Goal: Task Accomplishment & Management: Complete application form

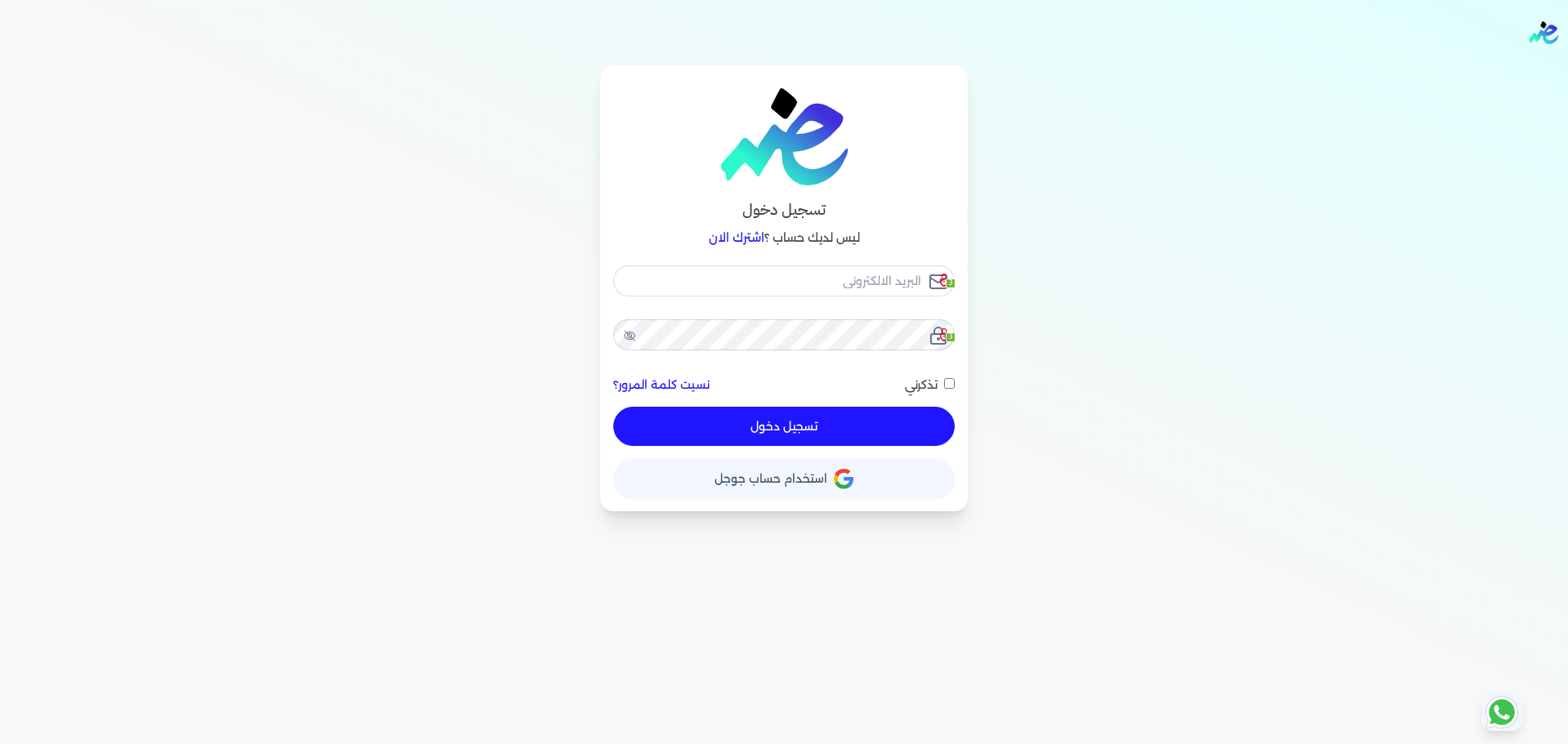
click at [717, 234] on link "اشترك الان" at bounding box center [737, 238] width 56 height 15
checkbox input "false"
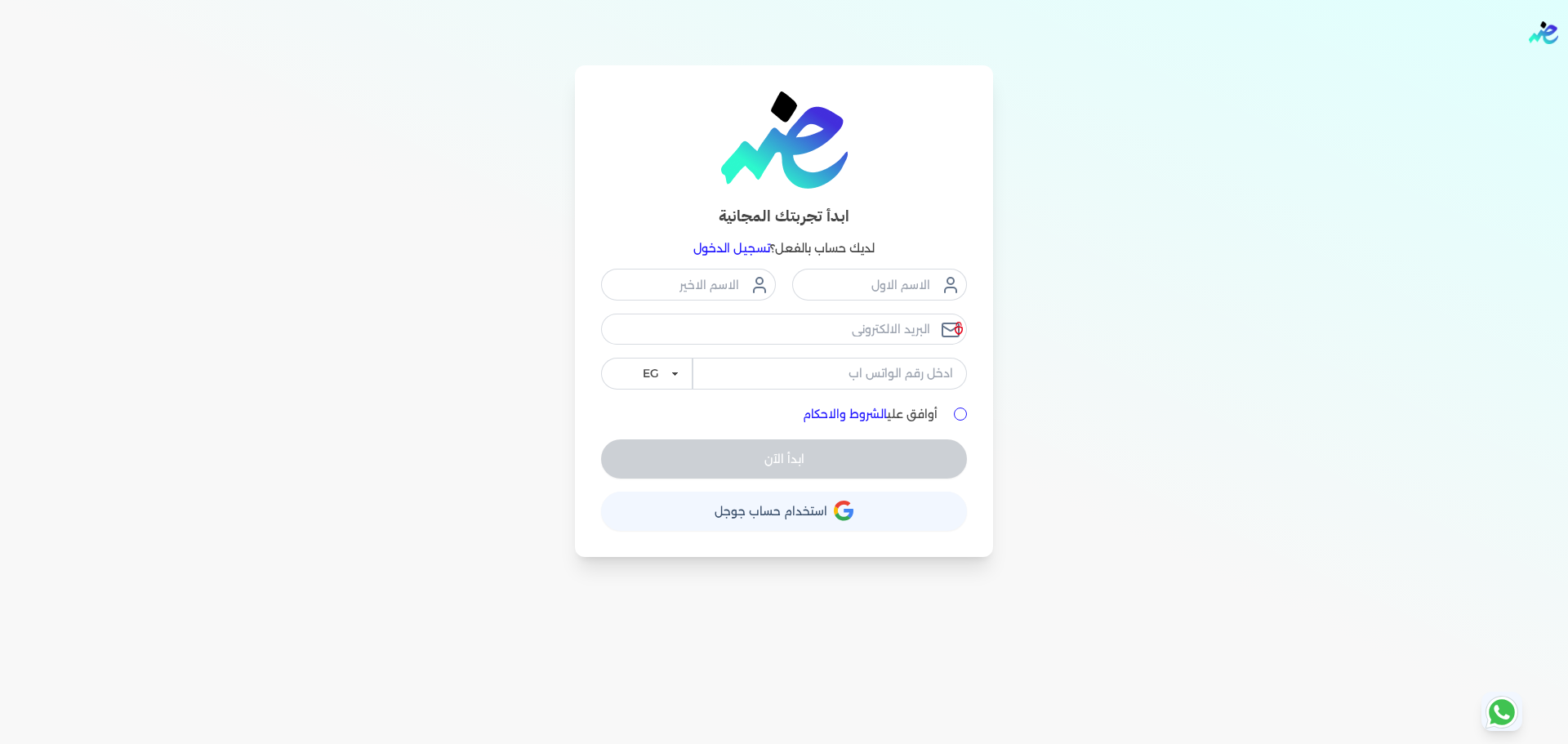
click at [717, 247] on link "تسجيل الدخول" at bounding box center [732, 249] width 77 height 15
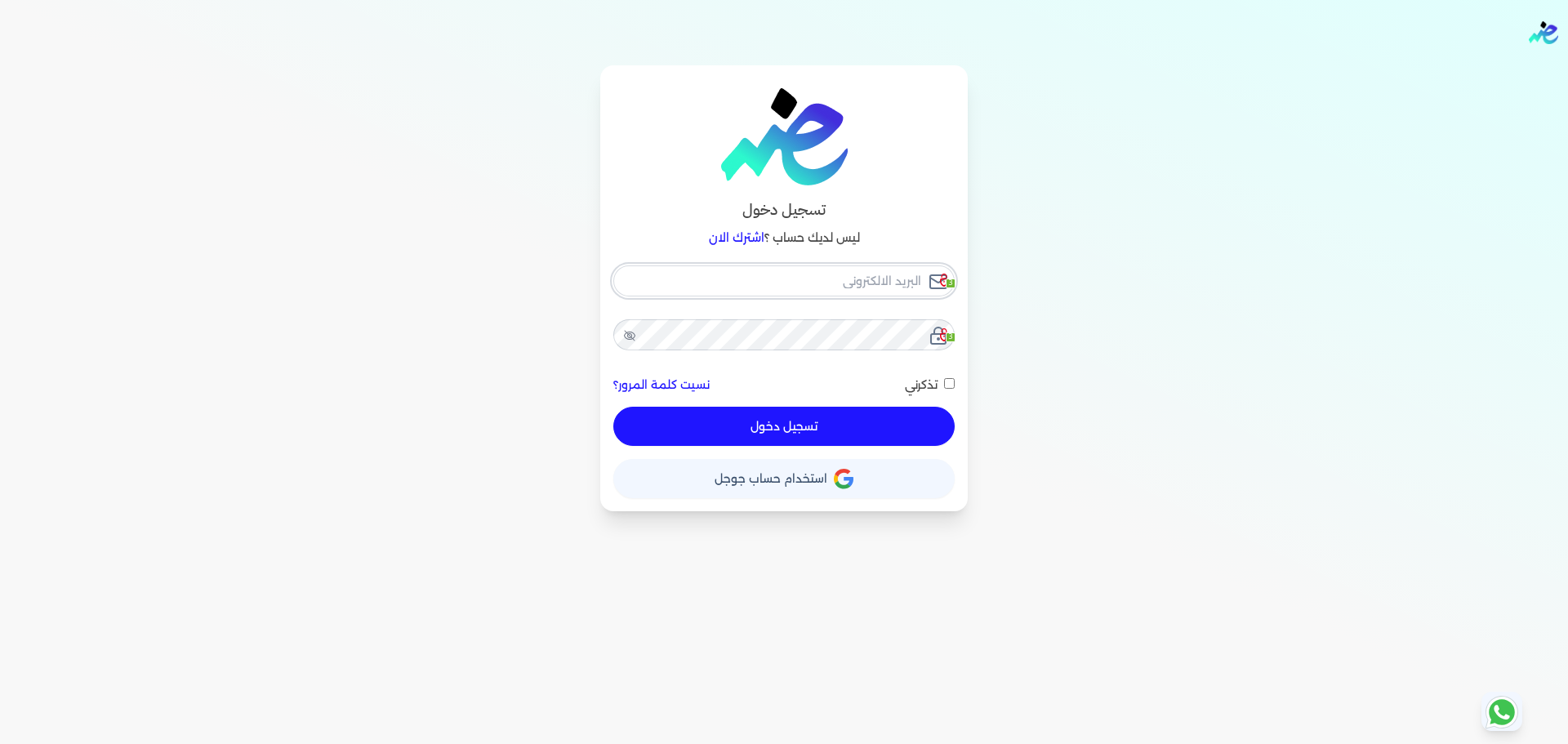
checkbox input "false"
type input "seattleadvanced@gmail.com"
click at [816, 272] on input "seattleadvanced@gmail.com" at bounding box center [784, 281] width 341 height 31
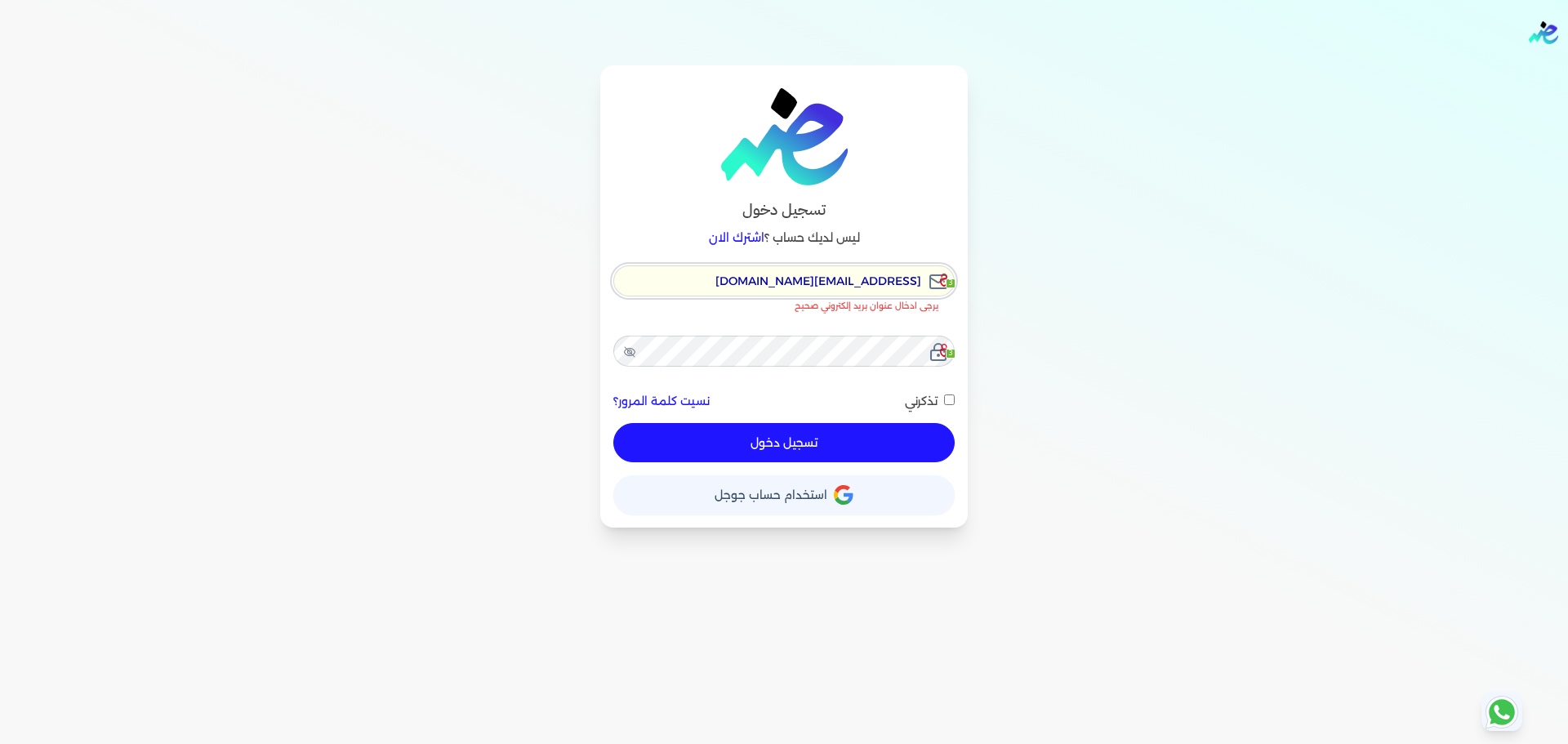
checkbox input "false"
type input "[EMAIL_ADDRESS][DOMAIN_NAME]"
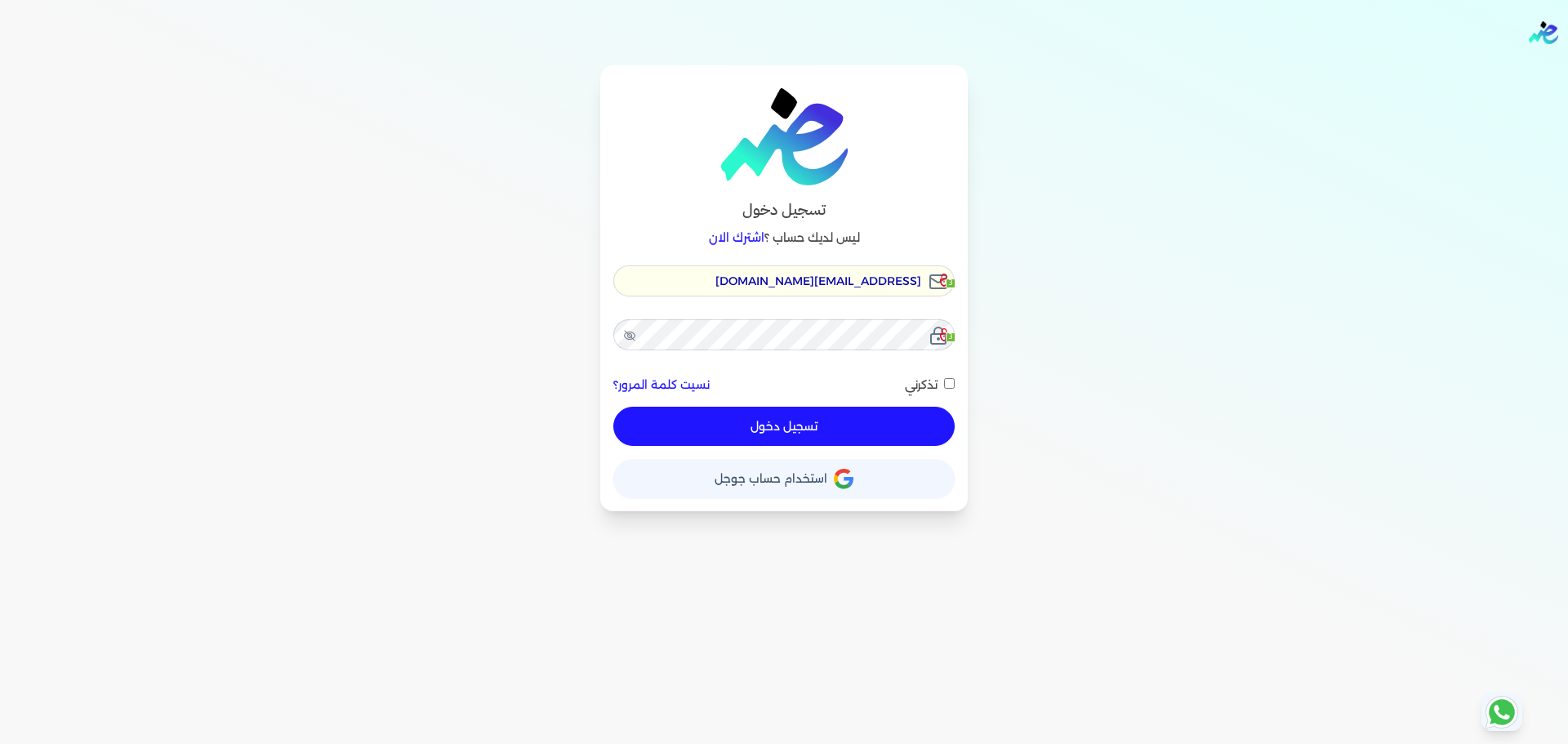
click at [848, 419] on button "تسجيل دخول" at bounding box center [784, 426] width 341 height 39
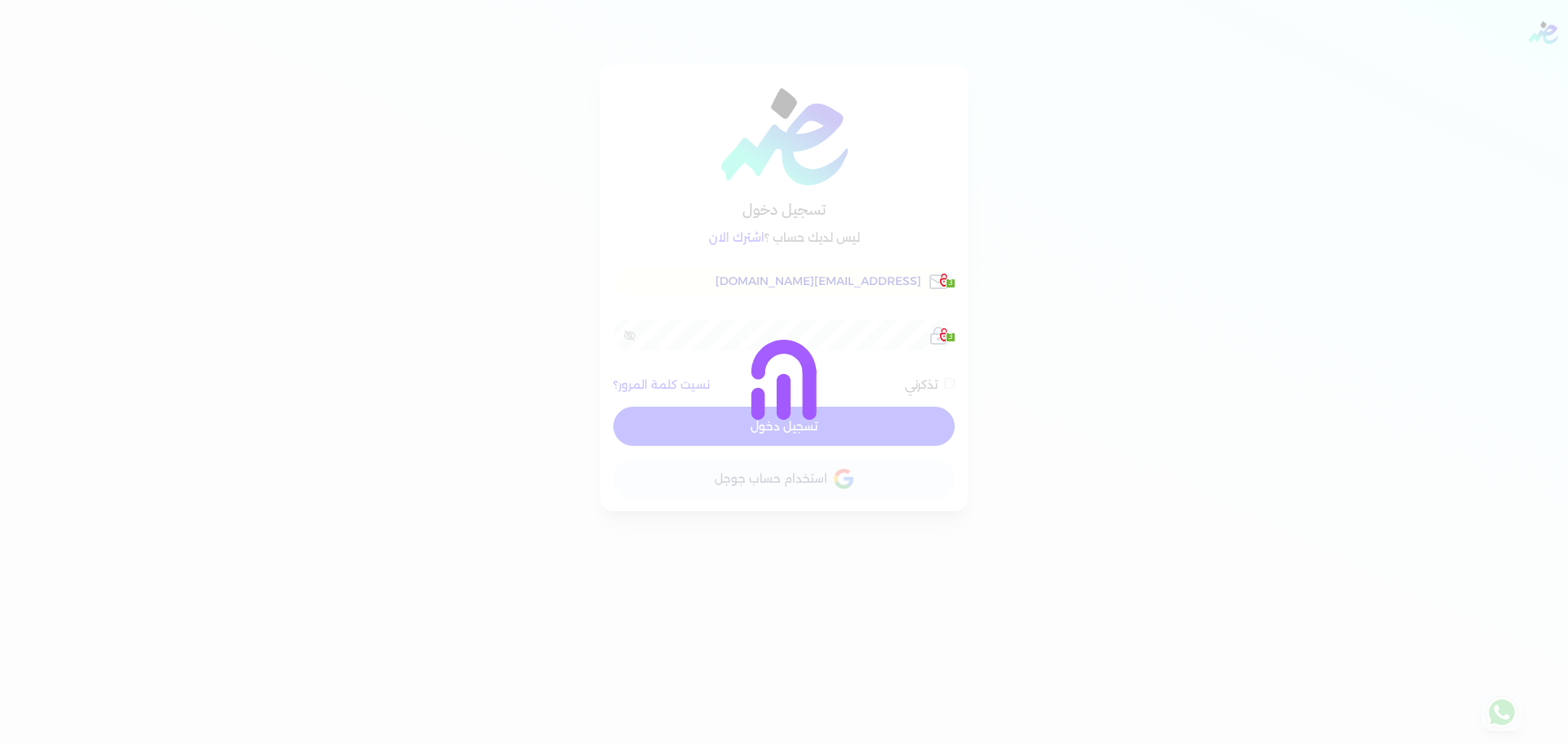
checkbox input "false"
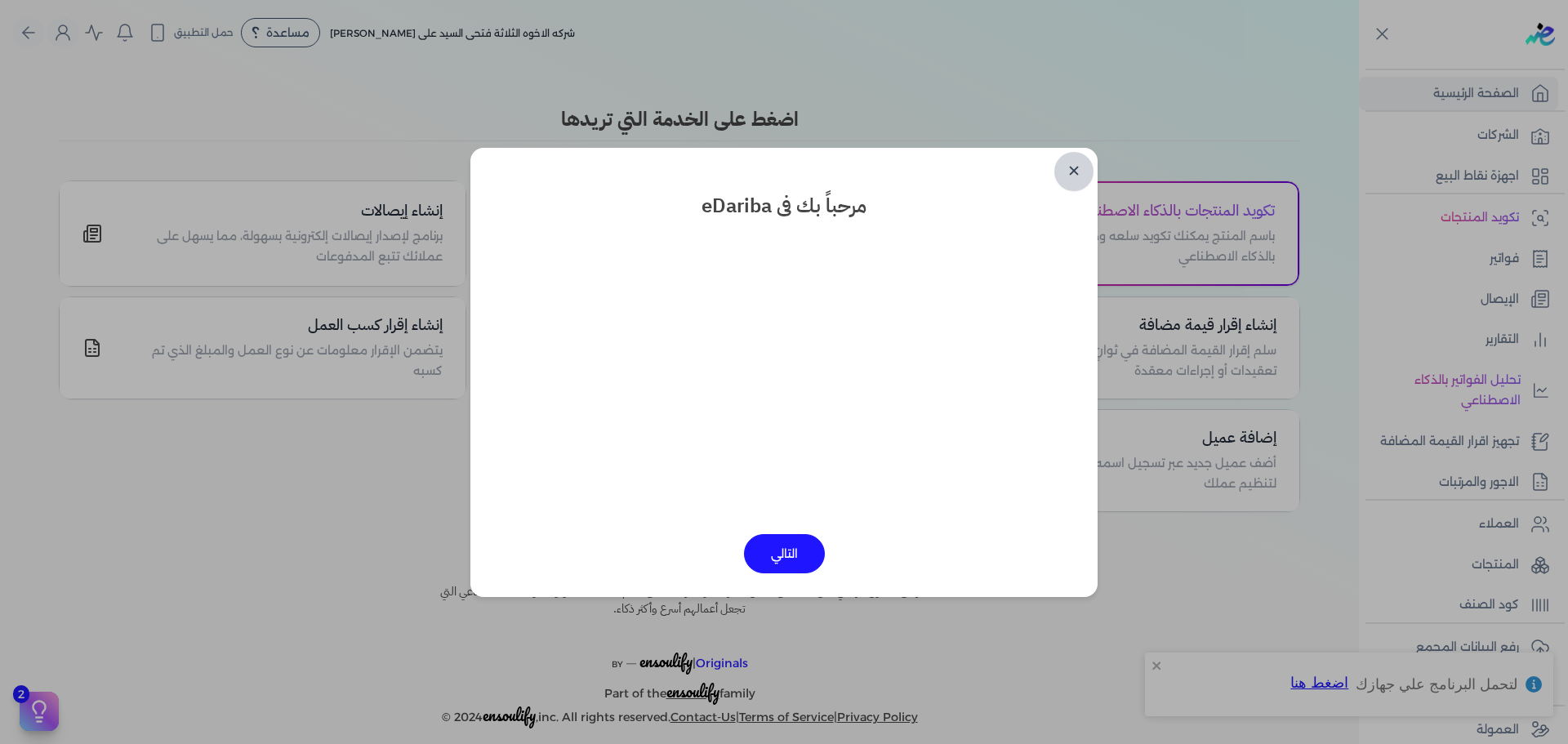
click at [1072, 182] on link "✕" at bounding box center [1073, 172] width 39 height 39
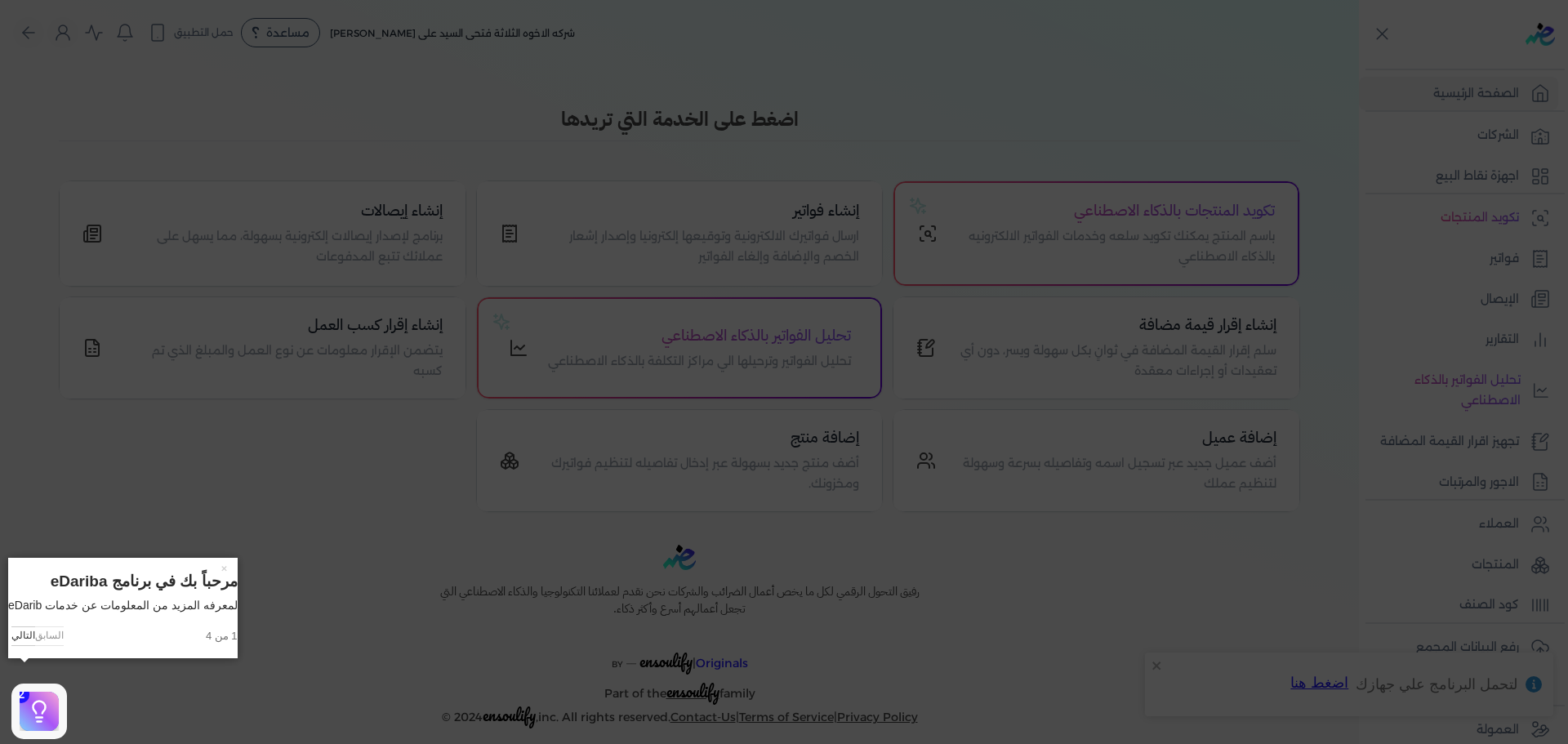
click at [1389, 33] on icon at bounding box center [784, 372] width 1568 height 744
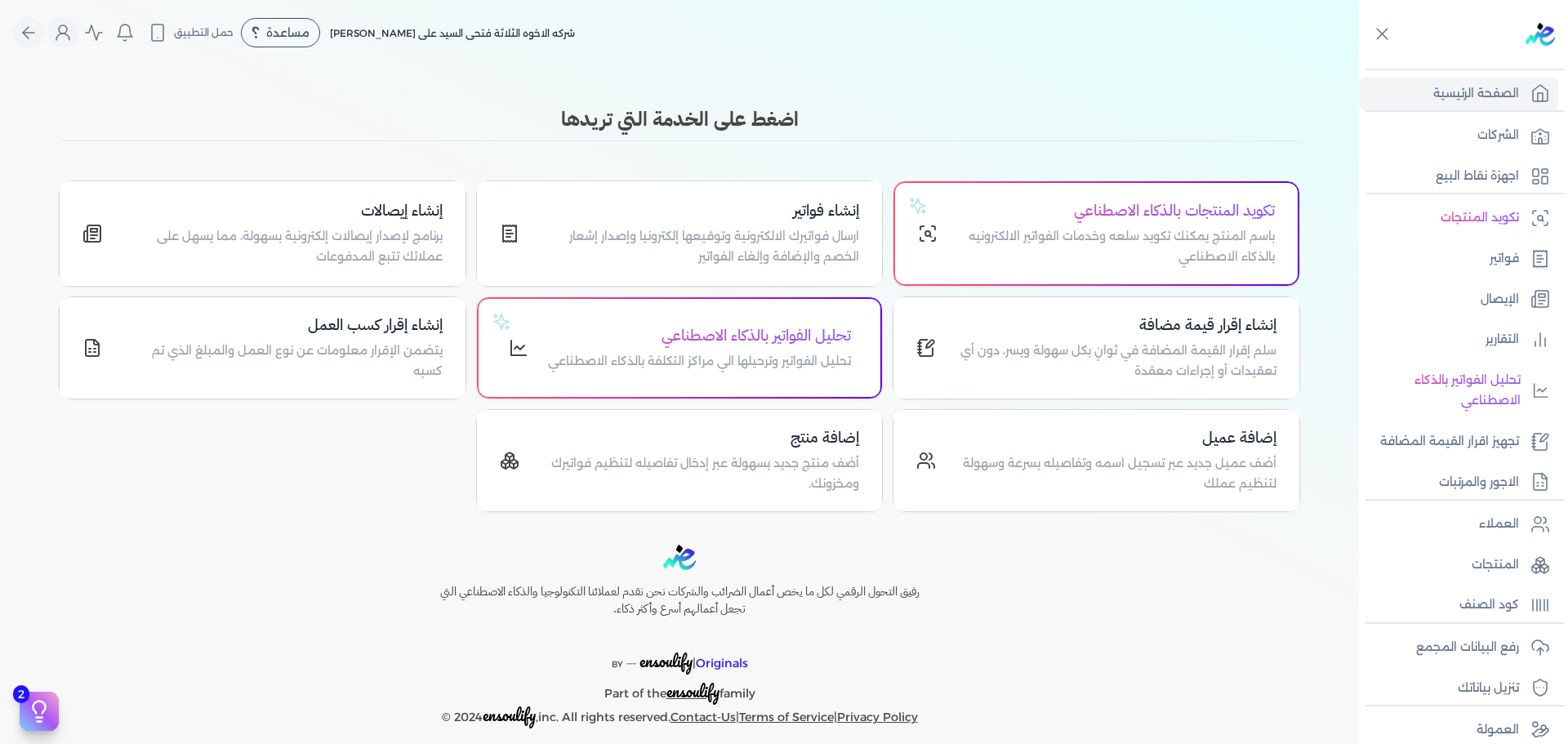
click at [1389, 33] on icon at bounding box center [1382, 34] width 20 height 20
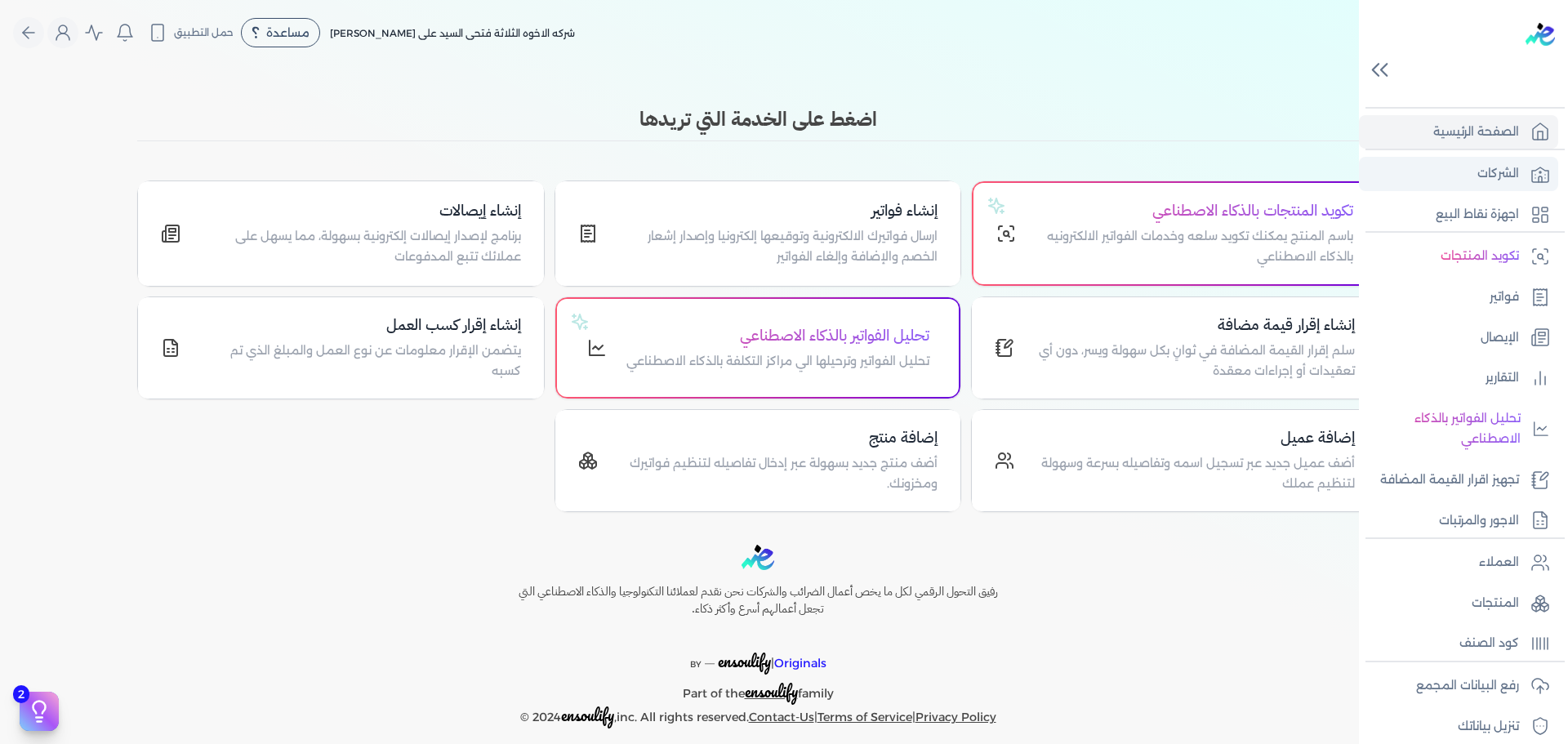
click at [1492, 179] on p "الشركات" at bounding box center [1497, 173] width 41 height 21
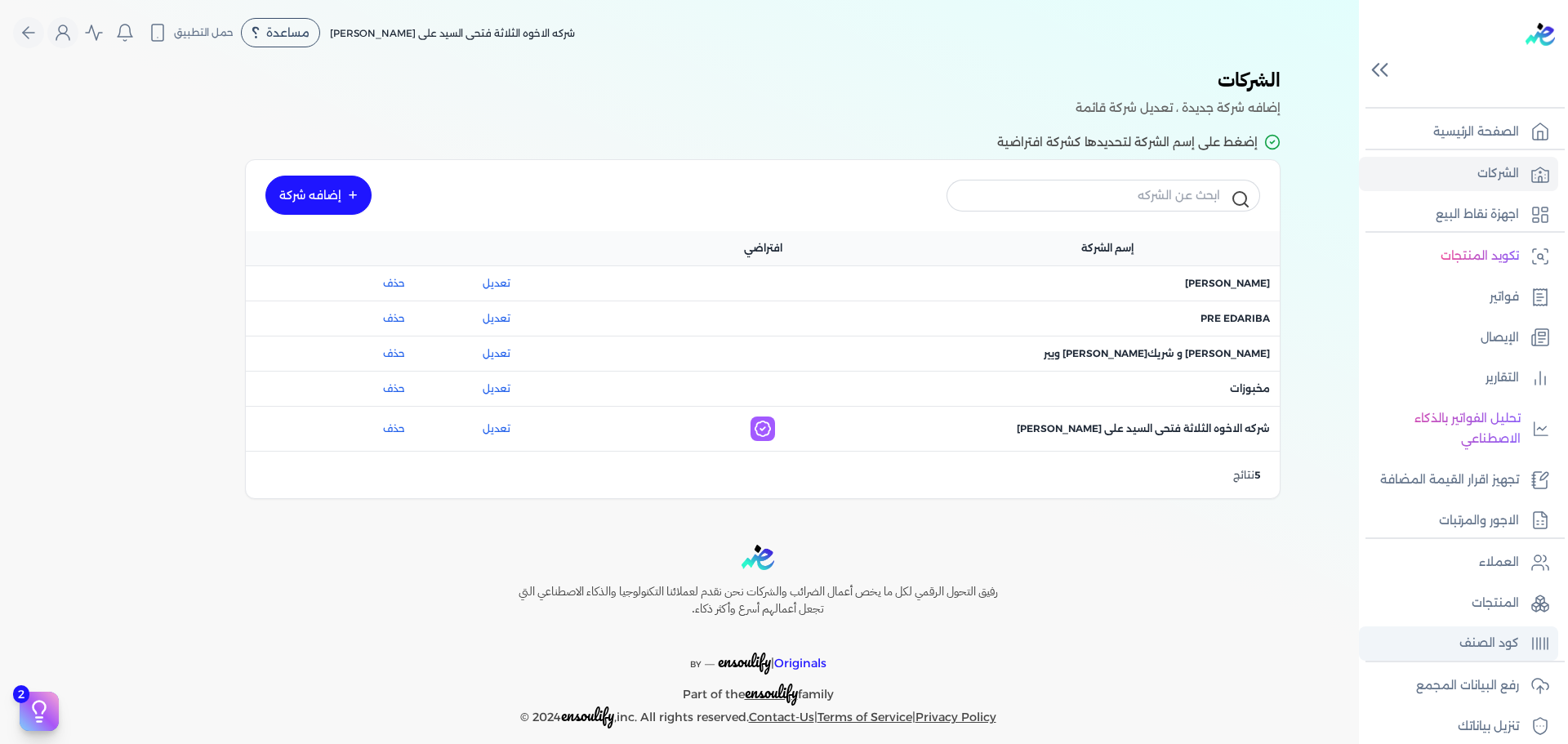
scroll to position [55, 0]
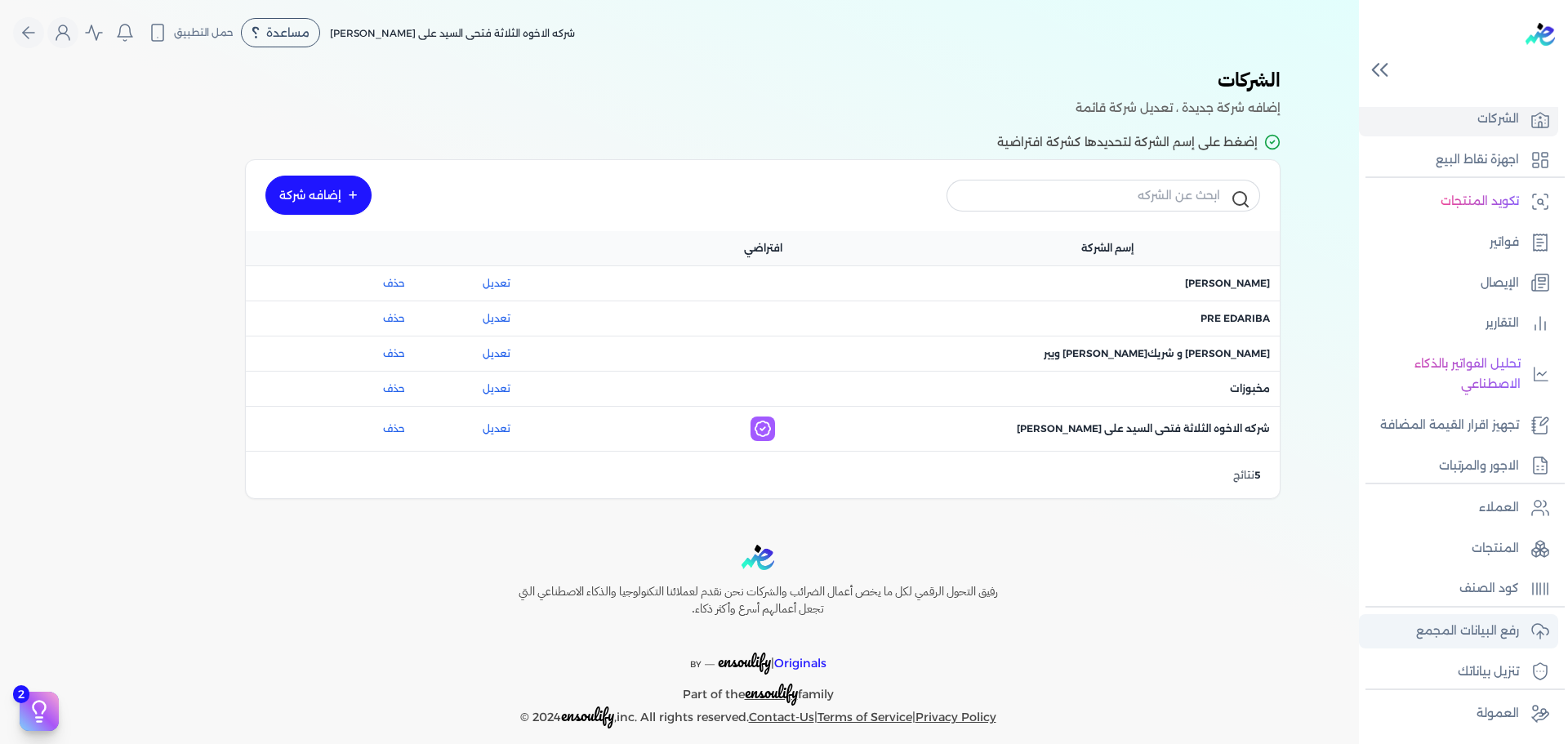
click at [1475, 628] on p "رفع البيانات المجمع" at bounding box center [1467, 630] width 103 height 21
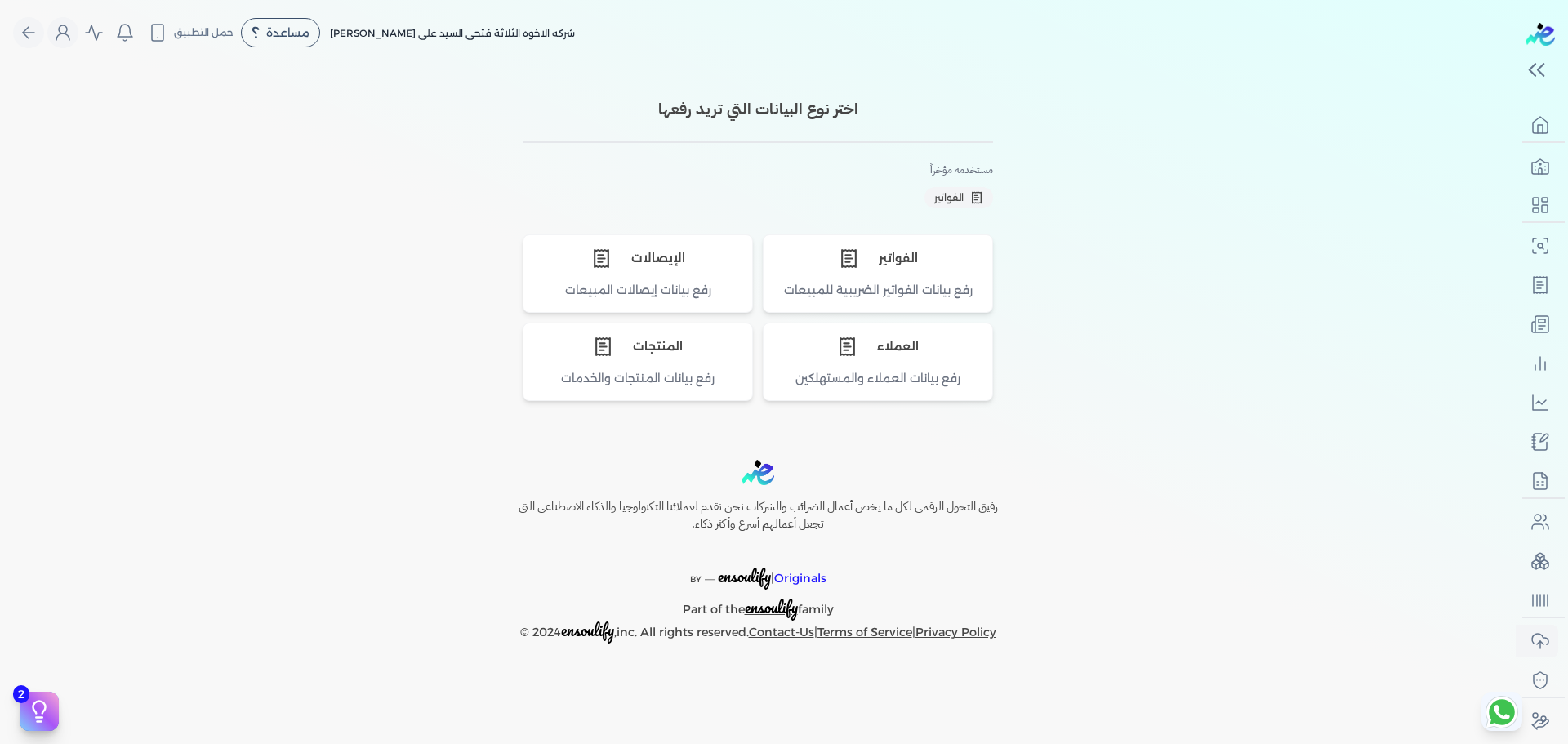
scroll to position [6, 0]
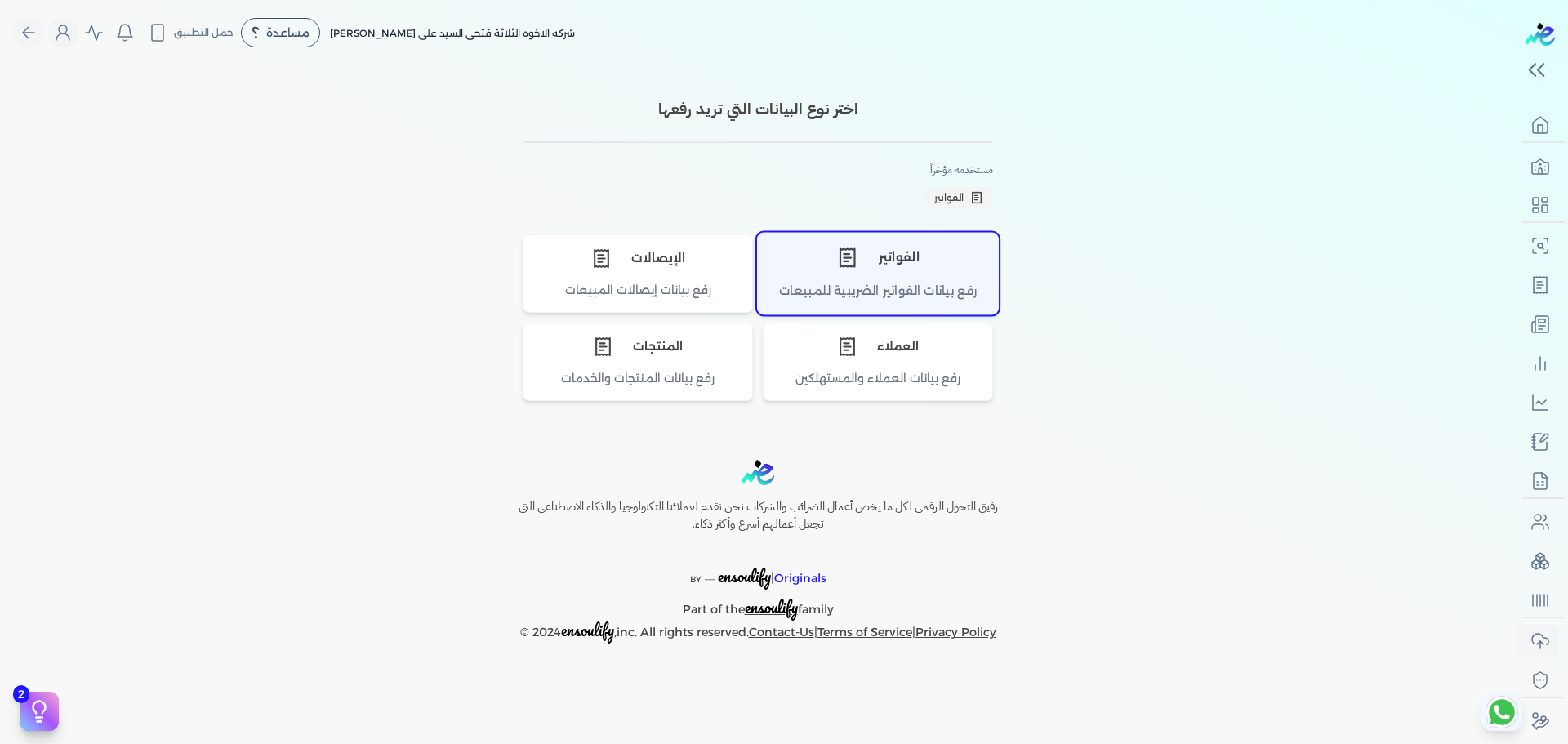
click at [942, 266] on div "الفواتير" at bounding box center [878, 257] width 240 height 49
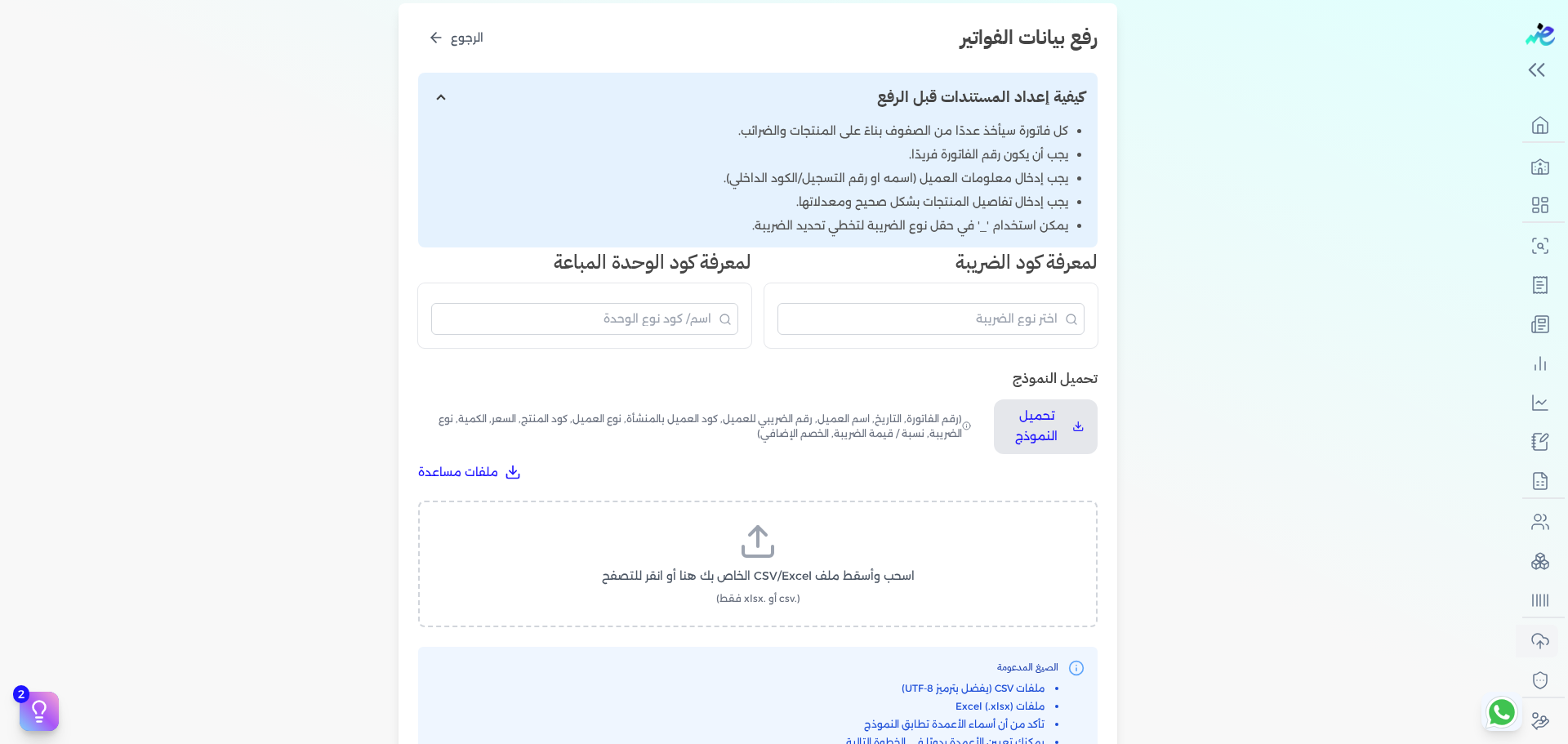
scroll to position [206, 0]
click at [766, 563] on label "اسحب وأسقط ملف CSV/Excel الخاص بك هنا أو انقر للتصفح (.csv أو .xlsx فقط)" at bounding box center [758, 563] width 637 height 84
click at [0, 0] on input "اسحب وأسقط ملف CSV/Excel الخاص بك هنا أو انقر للتصفح (.csv أو .xlsx فقط)" at bounding box center [0, 0] width 0 height 0
click at [800, 595] on span "تحميل الملف" at bounding box center [806, 591] width 69 height 17
select select "رقم الفاتورة"
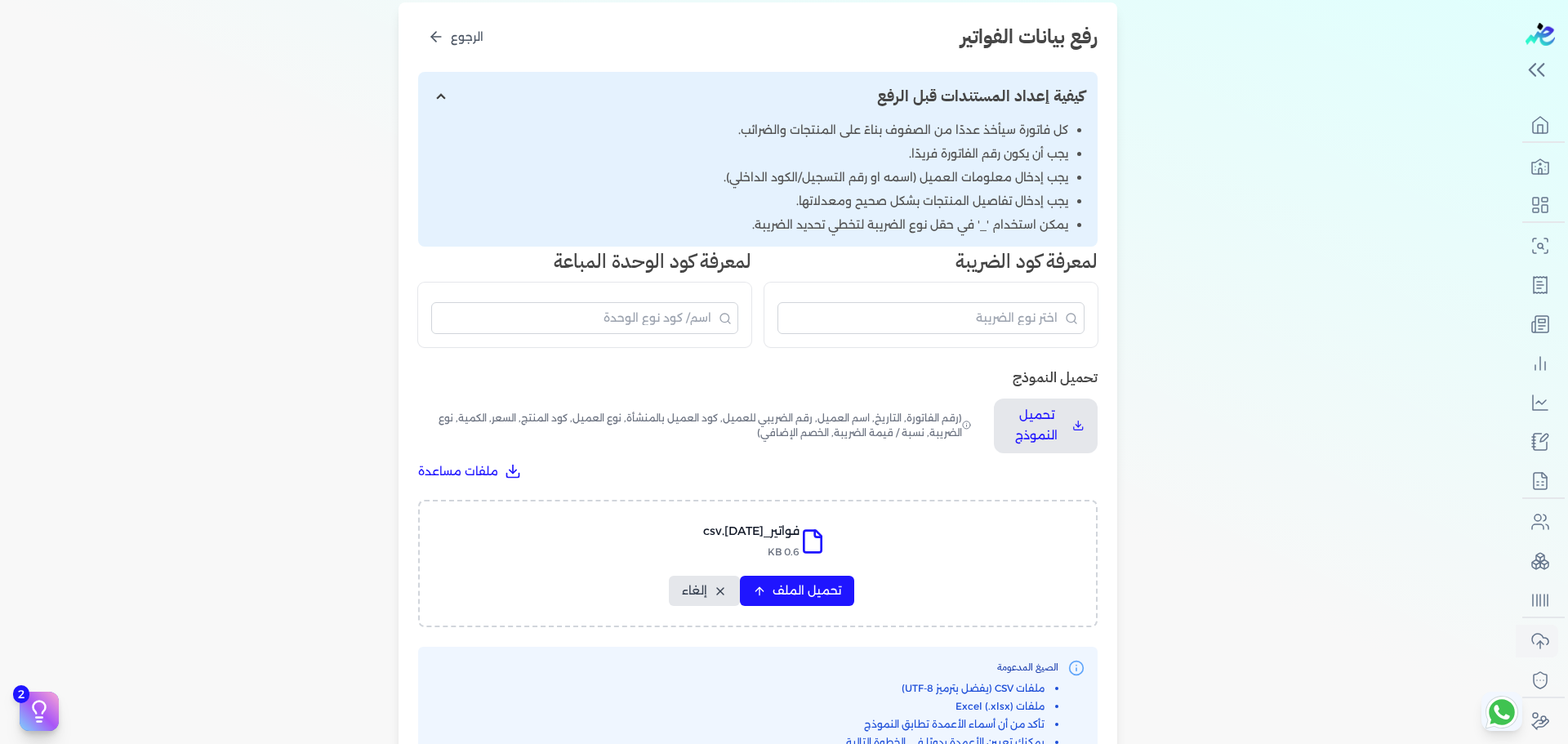
select select "نوع المستند"
select select "التاريخ"
select select "أسم العميل"
select select "وصف البند"
select select "سيريال المنتج"
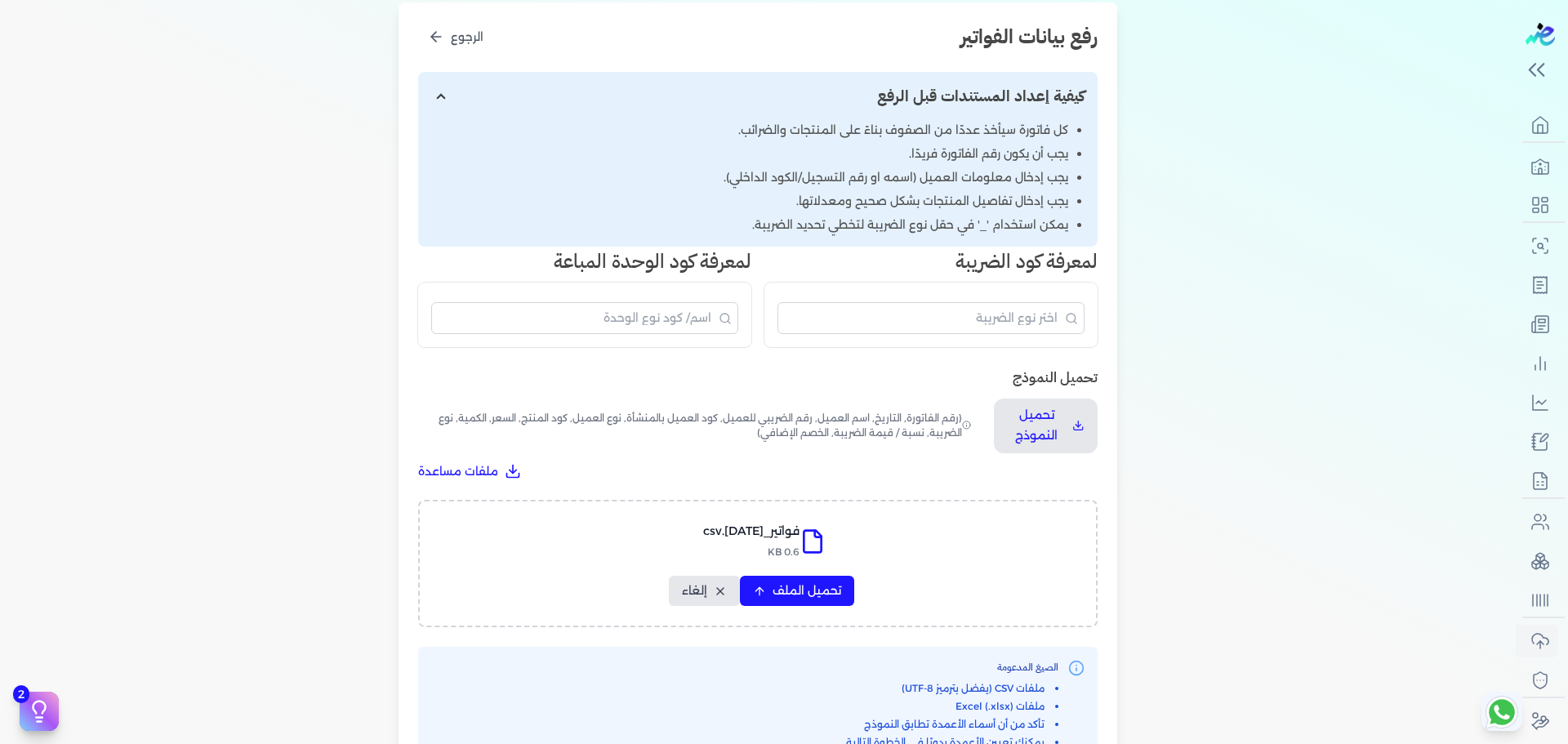
select select "نوع الكود"
select select "كود الصنف"
select select "السعر"
select select "الكمية"
select select "نوع الوحدة"
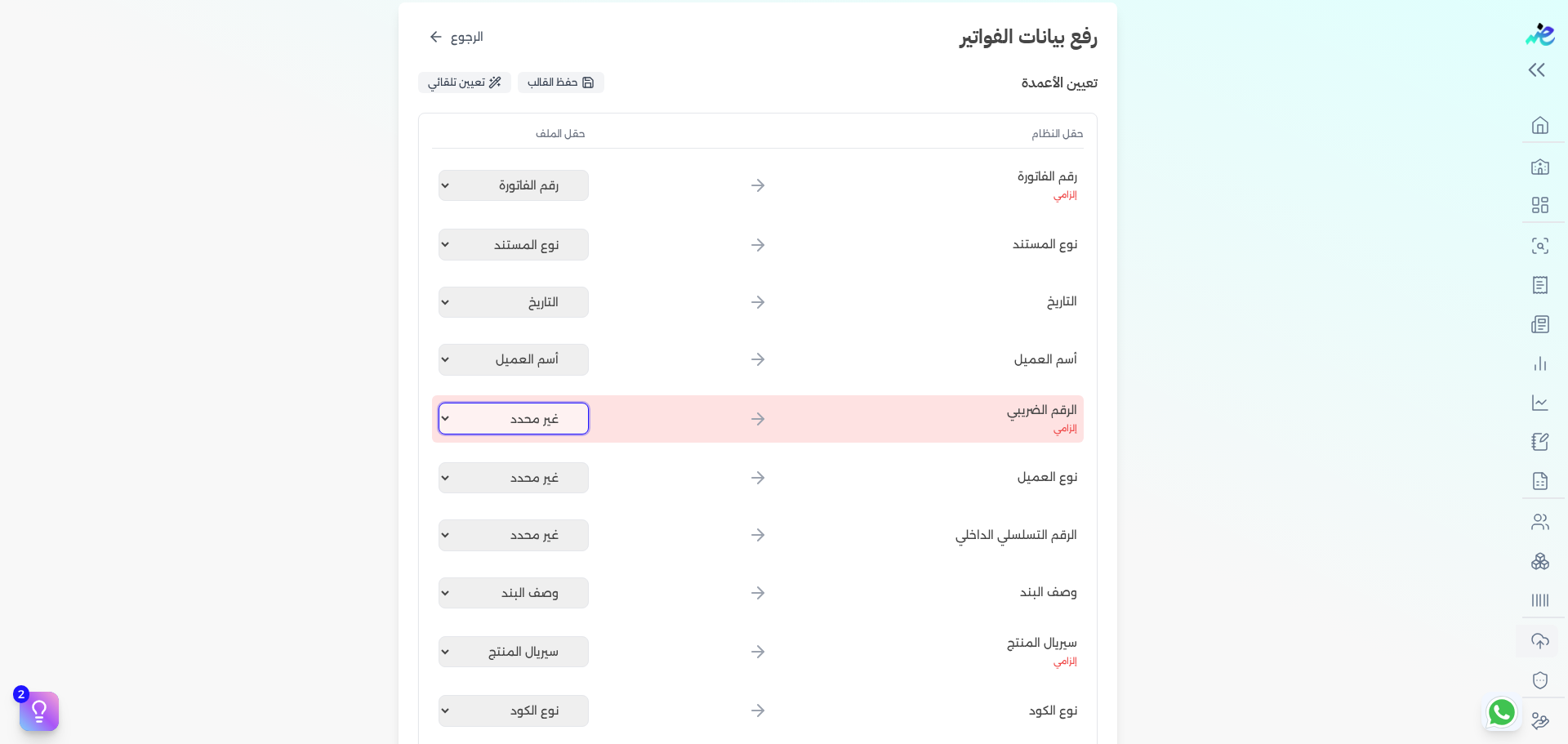
click at [545, 413] on select "غير محدد رقم الفاتورة نوع المستند التاريخ أسم العميل وصف البند سيريال المنتج نو…" at bounding box center [514, 418] width 150 height 31
select select
click at [442, 403] on select "غير محدد رقم الفاتورة نوع المستند التاريخ أسم العميل وصف البند سيريال المنتج نو…" at bounding box center [514, 418] width 150 height 31
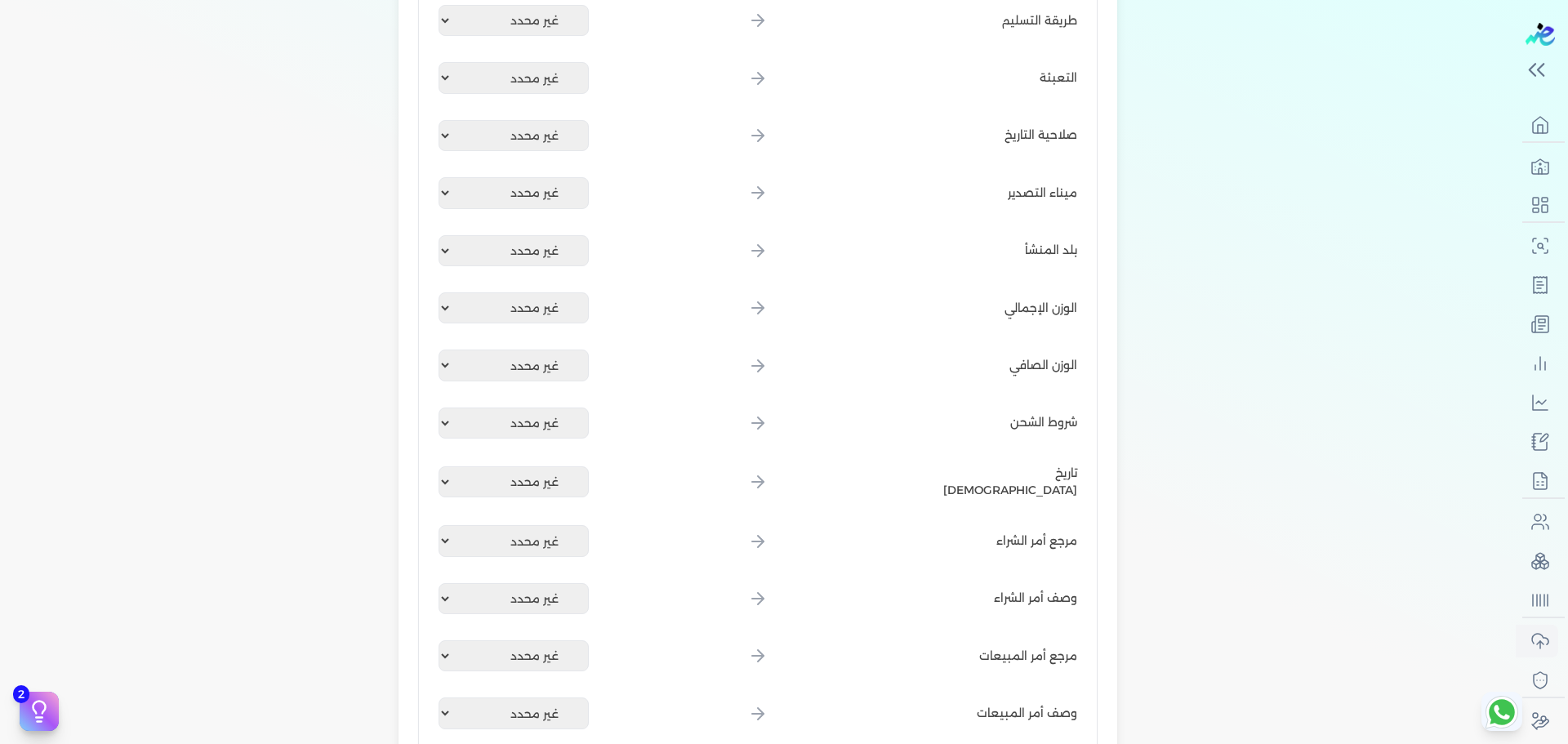
scroll to position [2223, 0]
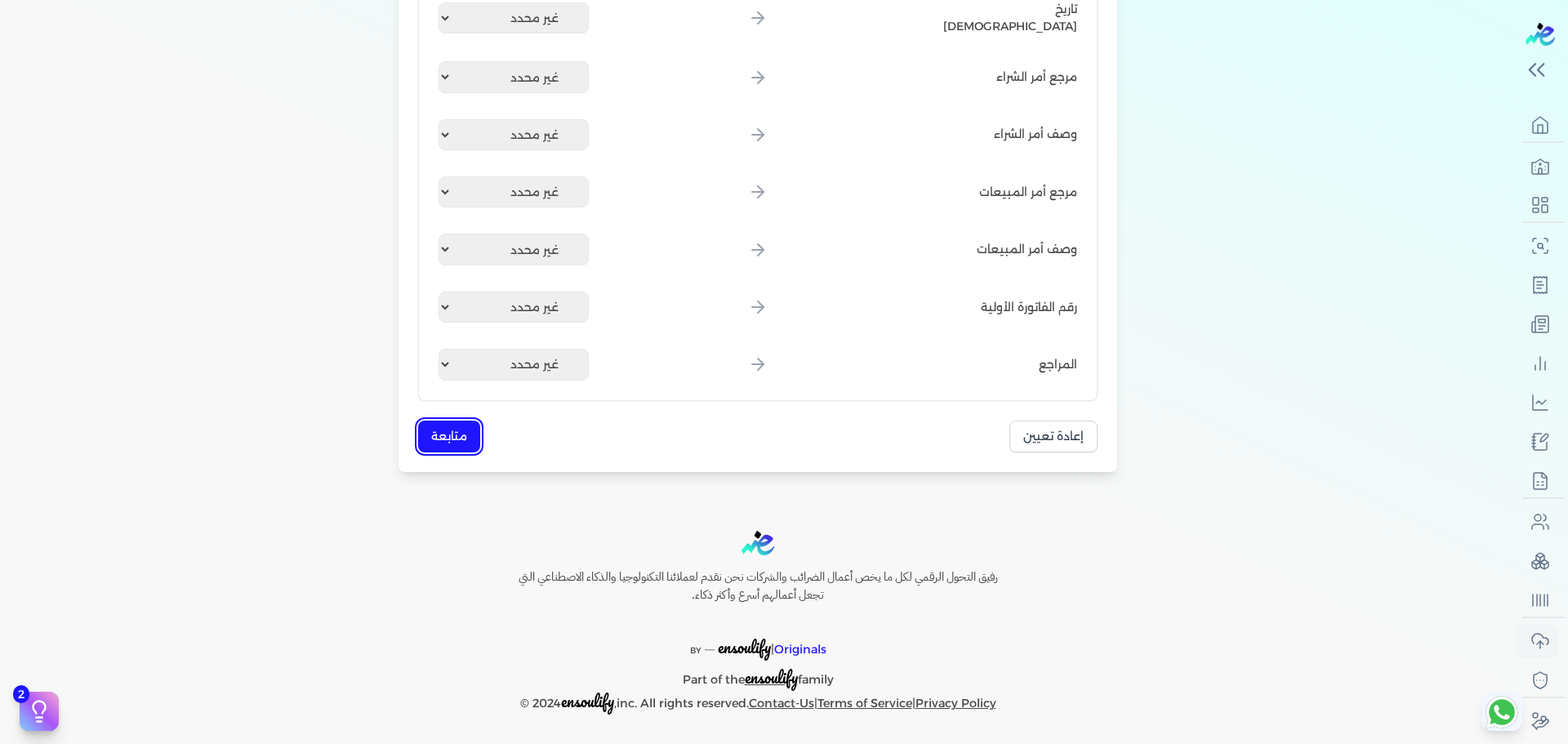
click at [461, 433] on button "متابعة" at bounding box center [450, 436] width 62 height 32
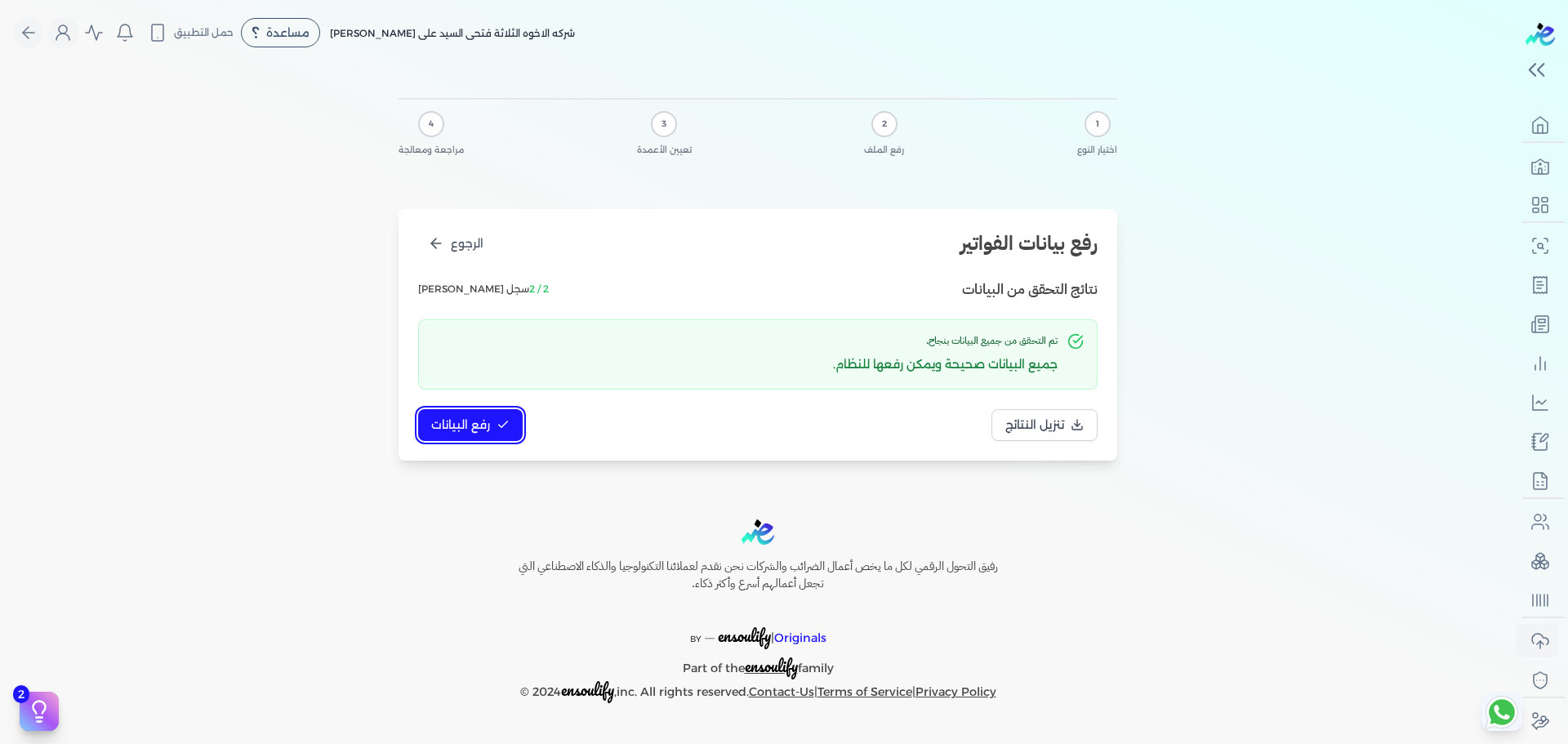
click at [473, 426] on span "رفع البيانات" at bounding box center [461, 425] width 59 height 17
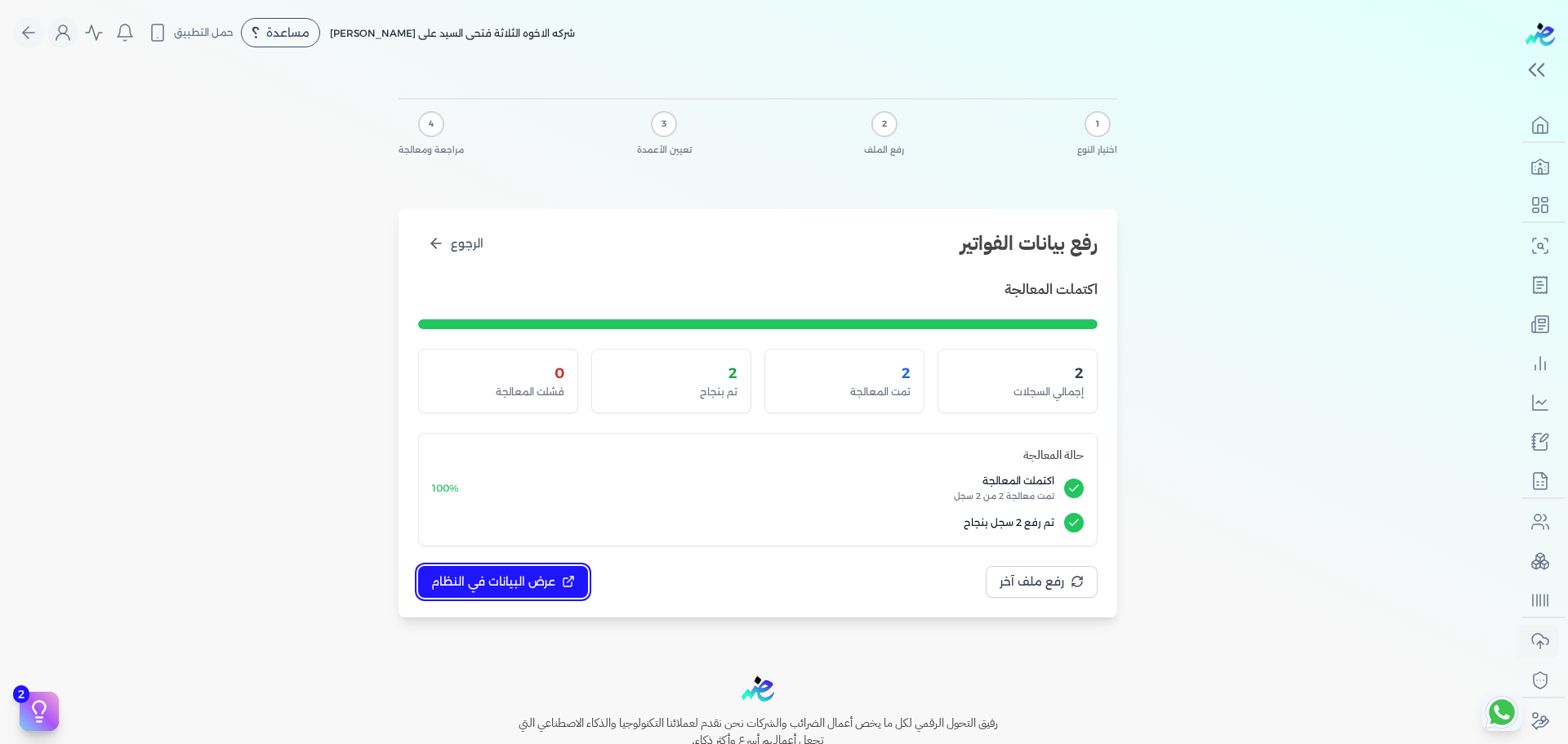
click at [528, 573] on span "عرض البيانات في النظام" at bounding box center [493, 582] width 124 height 17
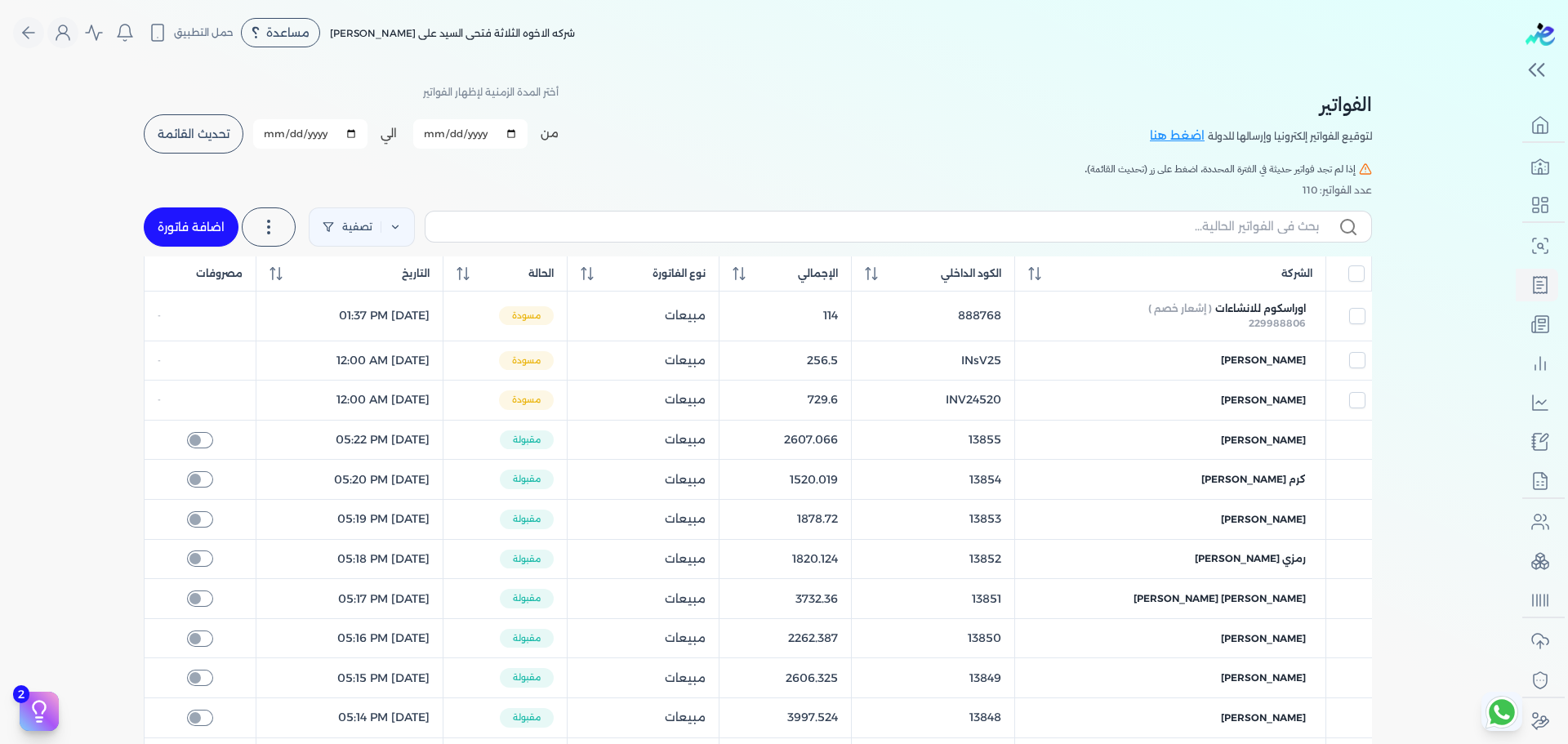
click at [195, 123] on button "تحديث القائمة" at bounding box center [194, 134] width 100 height 39
click at [1357, 275] on input "All items unselected" at bounding box center [1356, 273] width 17 height 17
checkbox input "true"
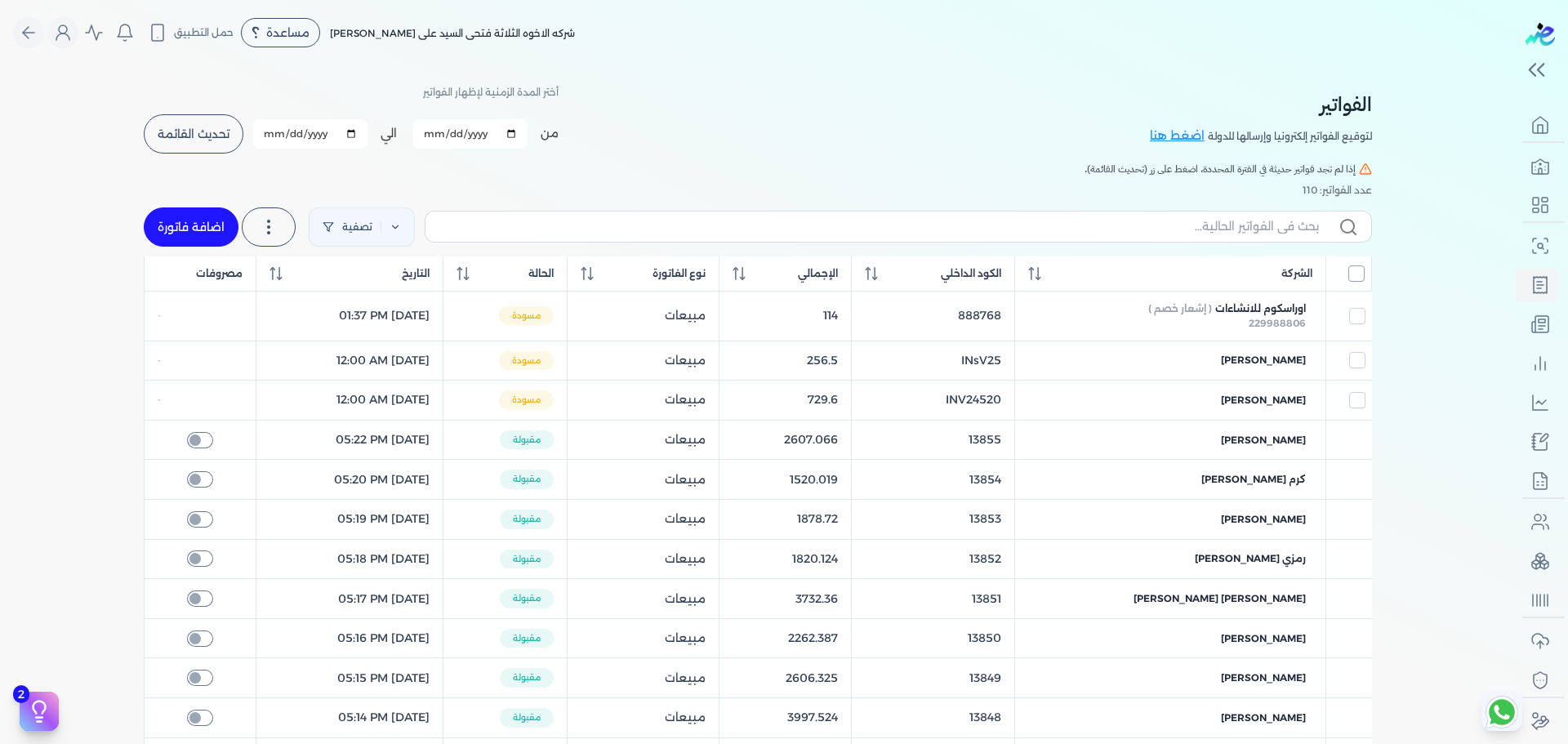
checkbox input "true"
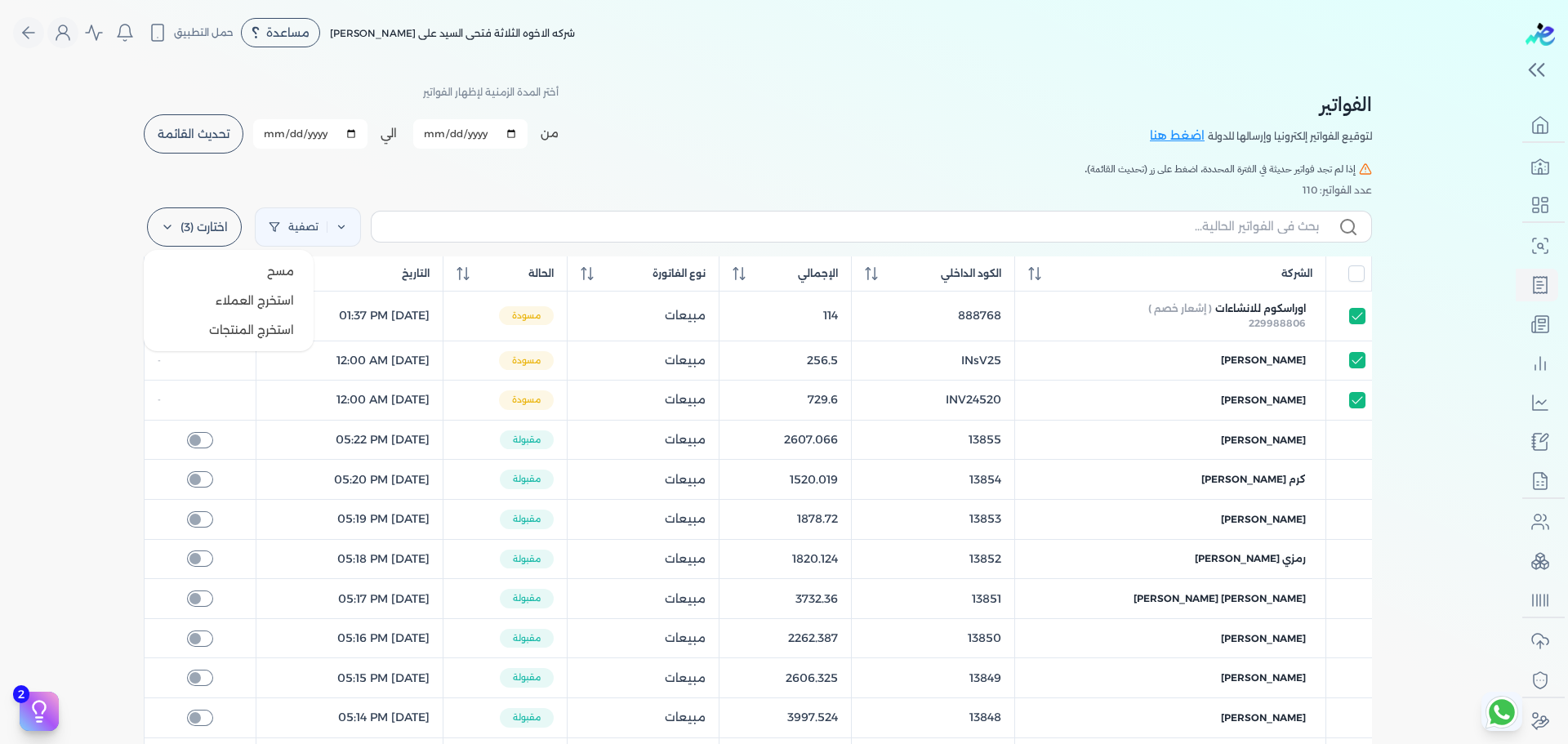
click at [231, 221] on label "اختارت (3)" at bounding box center [194, 227] width 95 height 39
click at [237, 259] on button "مسح" at bounding box center [228, 271] width 157 height 29
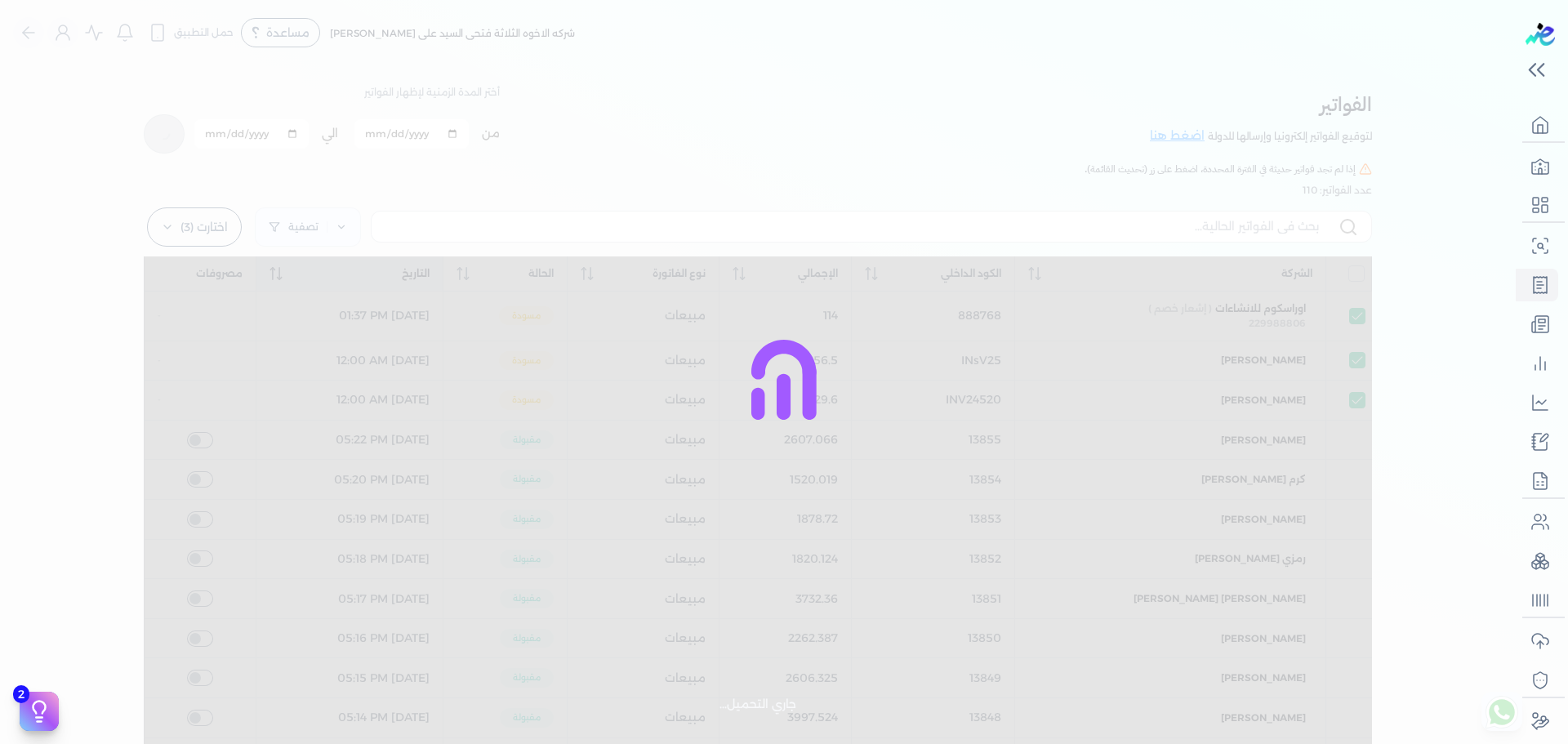
checkbox input "true"
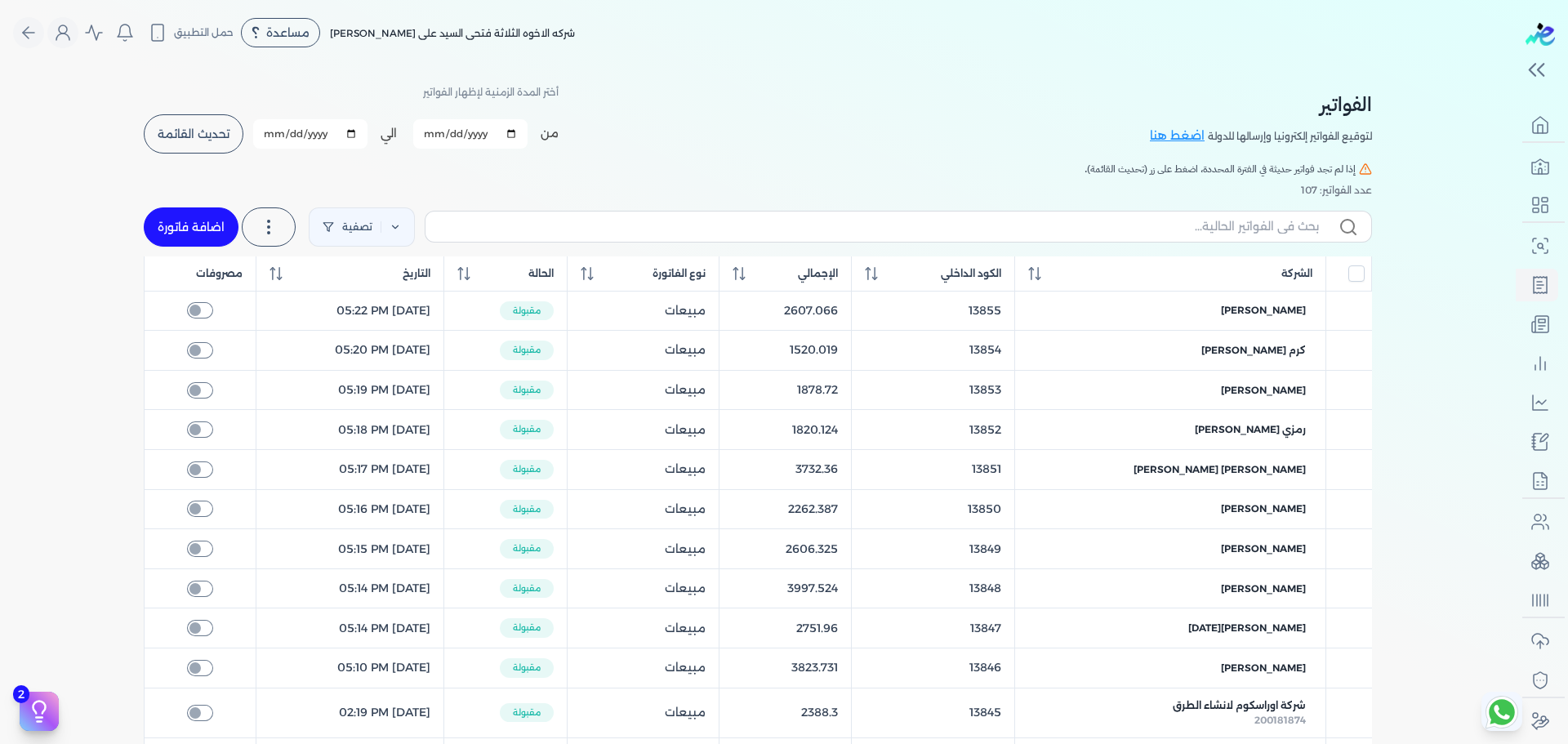
scroll to position [6, 0]
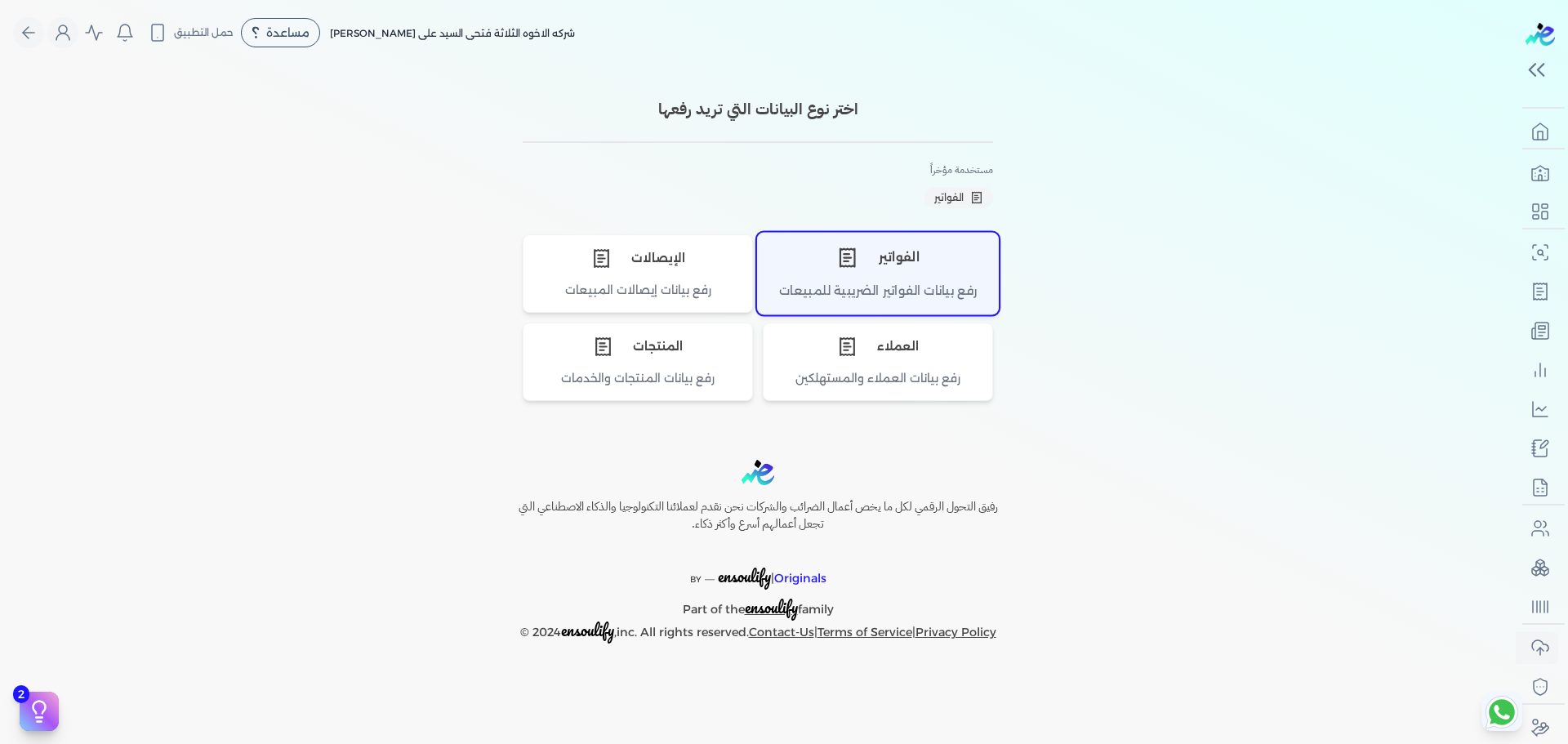
click at [925, 253] on div "الفواتير" at bounding box center [878, 257] width 240 height 49
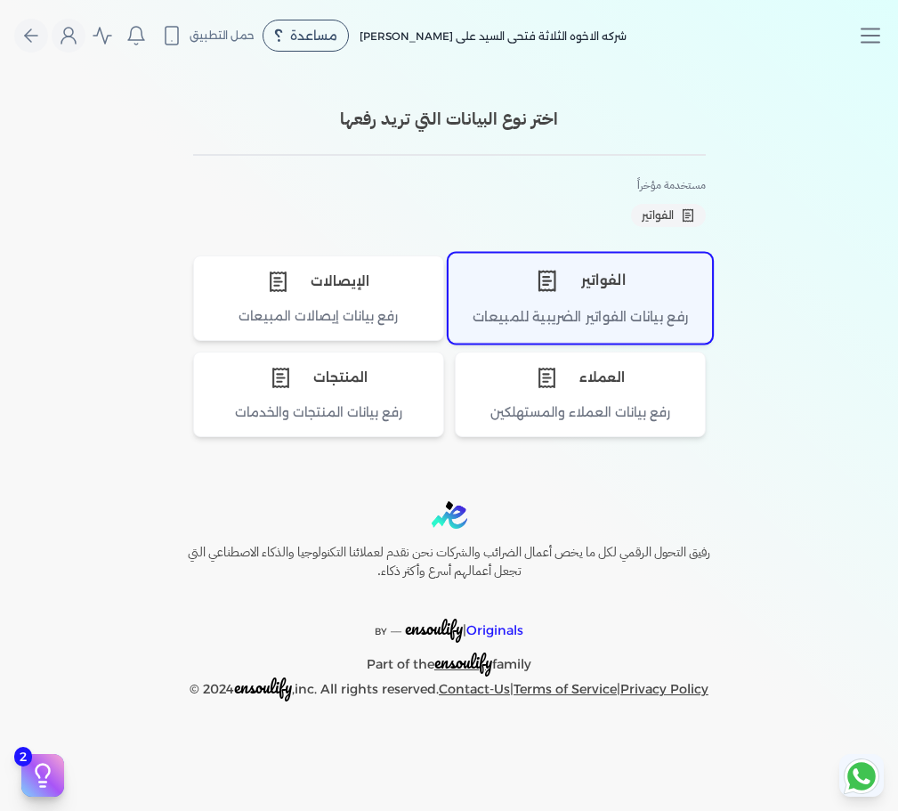
click at [585, 300] on div "الفواتير" at bounding box center [580, 280] width 262 height 53
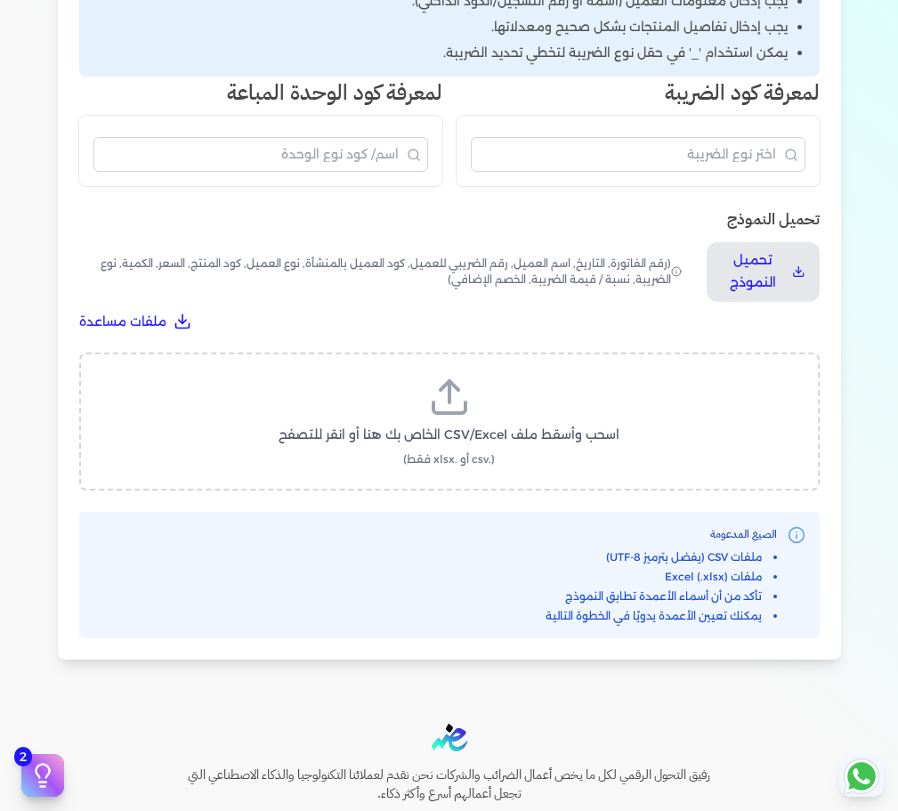
scroll to position [418, 0]
click at [535, 435] on span "اسحب وأسقط ملف CSV/Excel الخاص بك هنا أو انقر للتصفح" at bounding box center [449, 434] width 341 height 19
click at [0, 0] on input "اسحب وأسقط ملف CSV/Excel الخاص بك هنا أو انقر للتصفح (.csv أو .xlsx فقط)" at bounding box center [0, 0] width 0 height 0
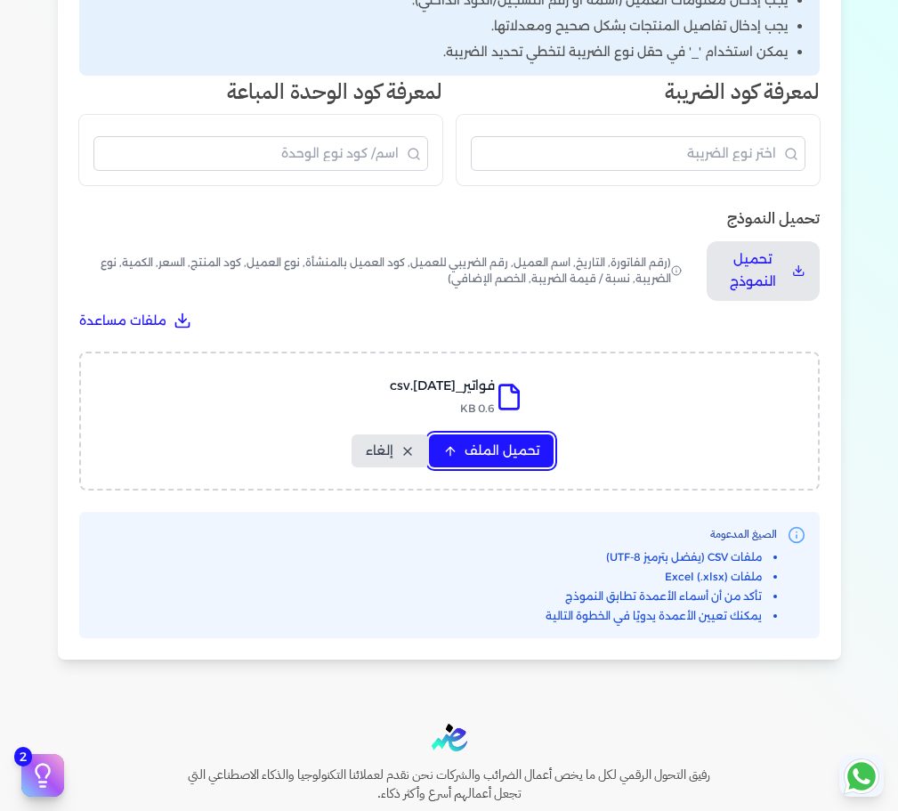
click at [519, 441] on span "تحميل الملف" at bounding box center [502, 450] width 75 height 19
select select "رقم الفاتورة"
select select "نوع المستند"
select select "التاريخ"
select select "أسم العميل"
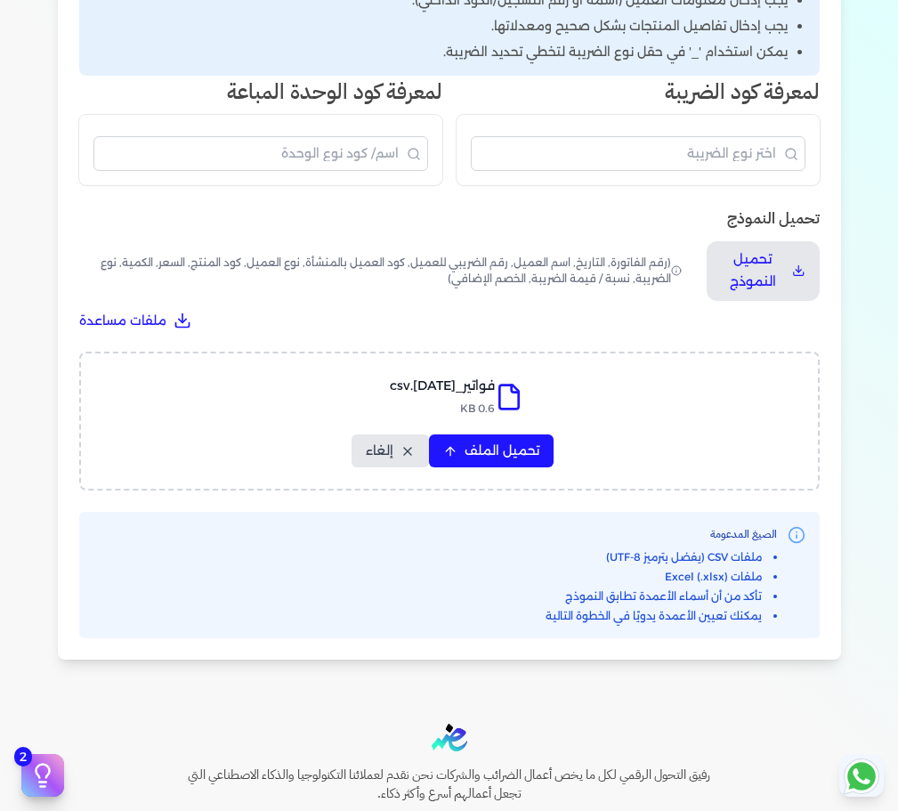
select select "وصف البند"
select select "سيريال المنتج"
select select "نوع الكود"
select select "كود الصنف"
select select "السعر"
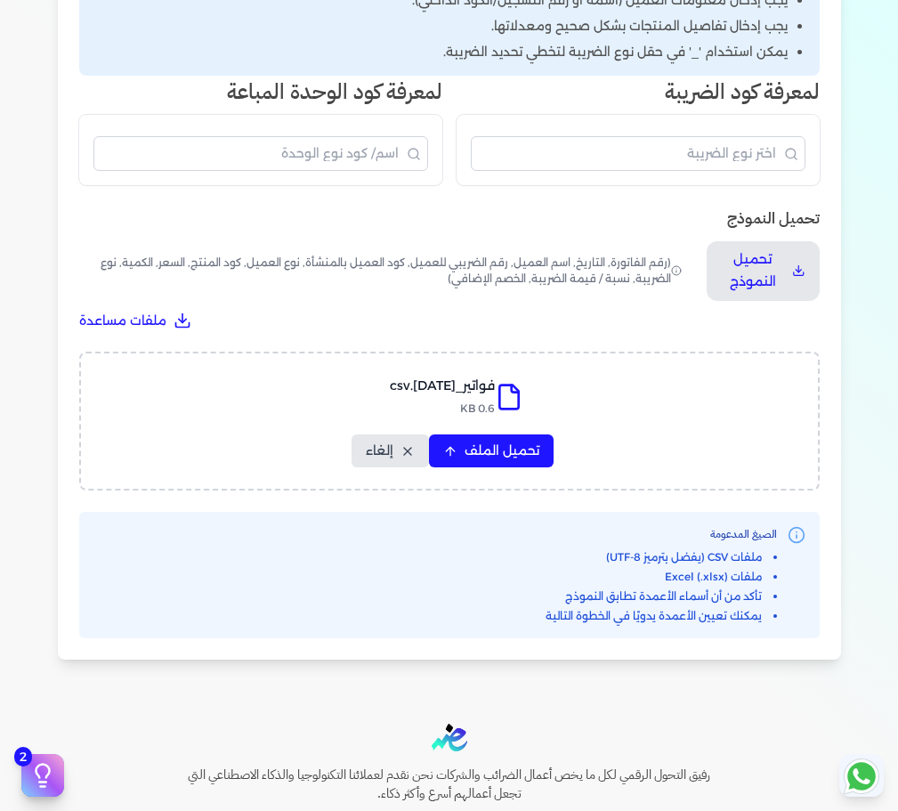
select select "الكمية"
select select "نوع الوحدة"
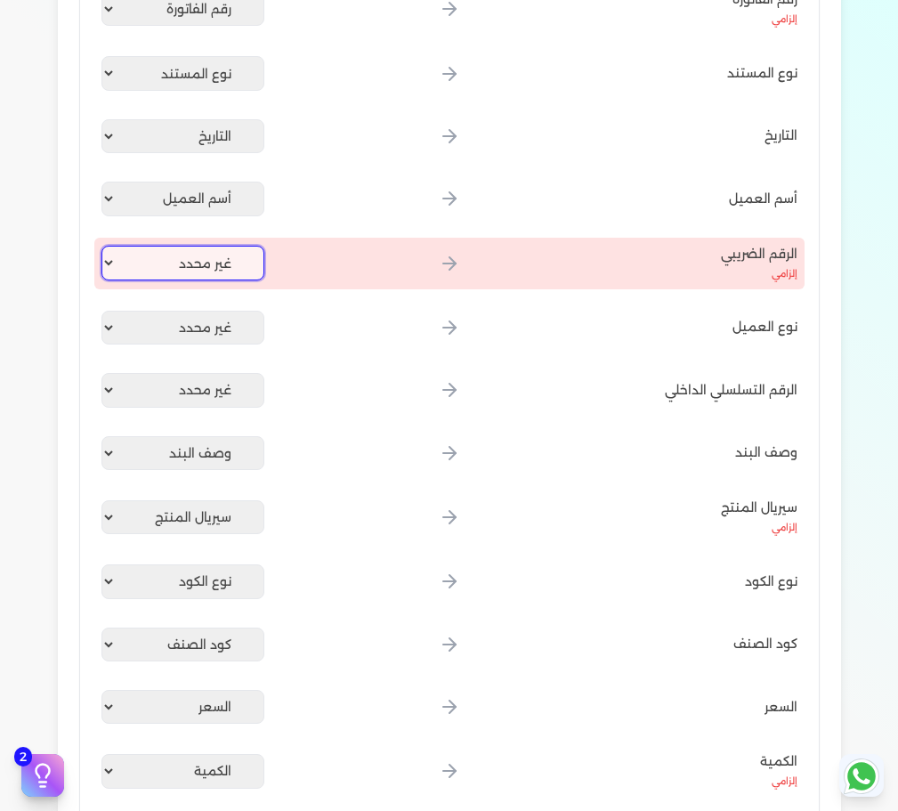
click at [191, 263] on select "غير محدد رقم الفاتورة نوع المستند التاريخ أسم العميل وصف البند سيريال المنتج نو…" at bounding box center [183, 263] width 164 height 34
select select
click at [104, 246] on select "غير محدد رقم الفاتورة نوع المستند التاريخ أسم العميل وصف البند سيريال المنتج نو…" at bounding box center [183, 263] width 164 height 34
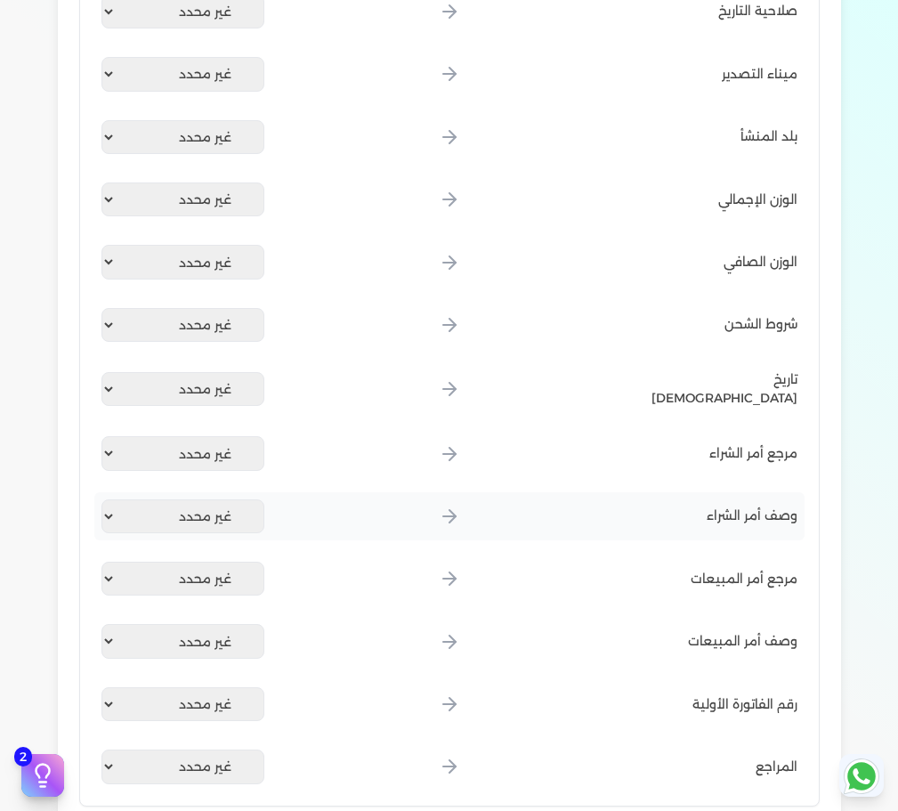
scroll to position [2423, 0]
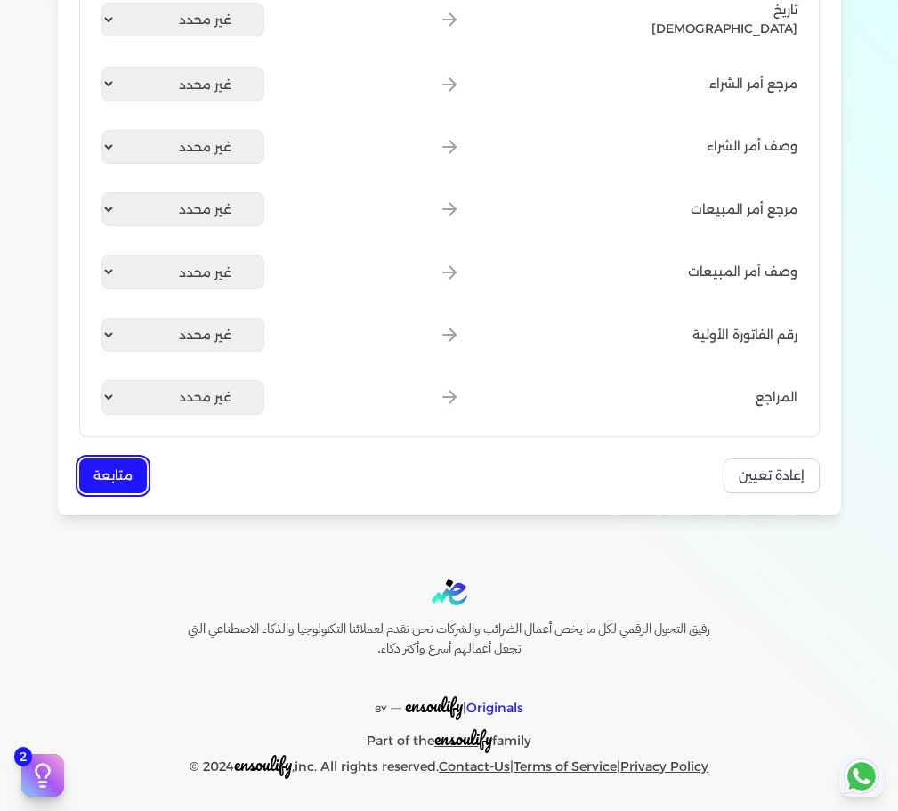
click at [106, 465] on button "متابعة" at bounding box center [113, 475] width 68 height 35
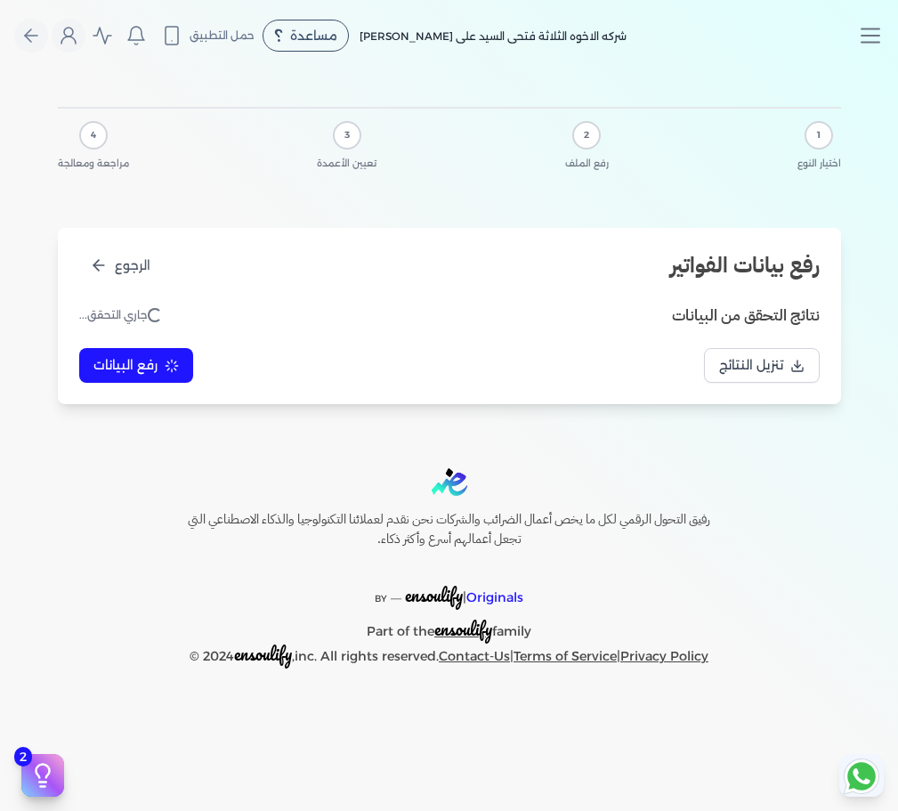
scroll to position [0, 0]
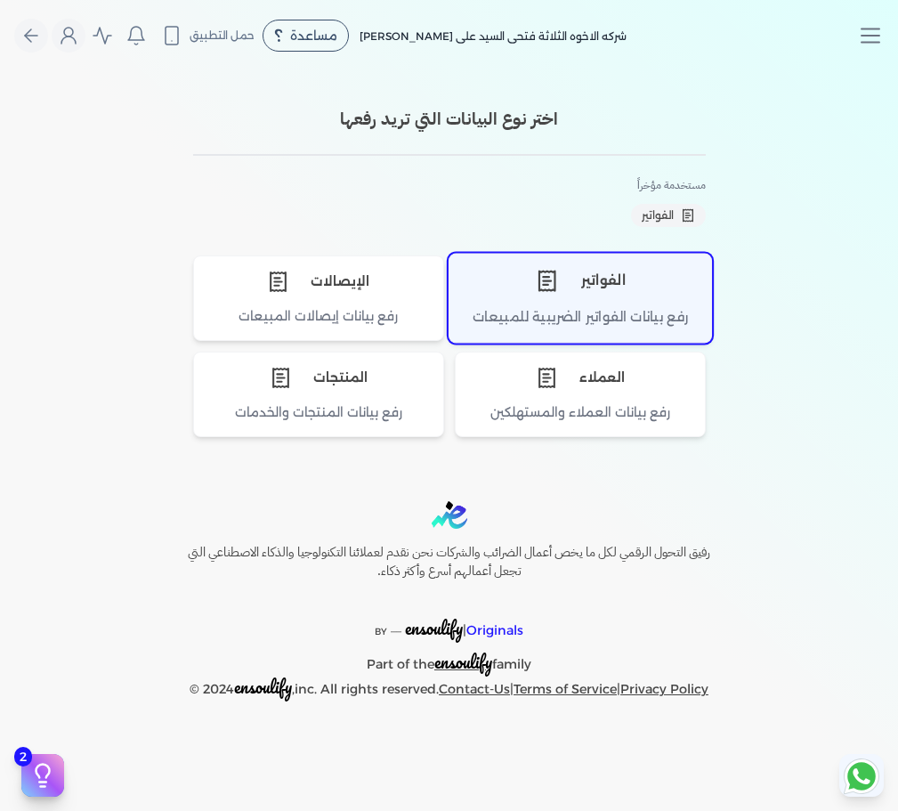
click at [628, 294] on div "الفواتير" at bounding box center [580, 280] width 262 height 53
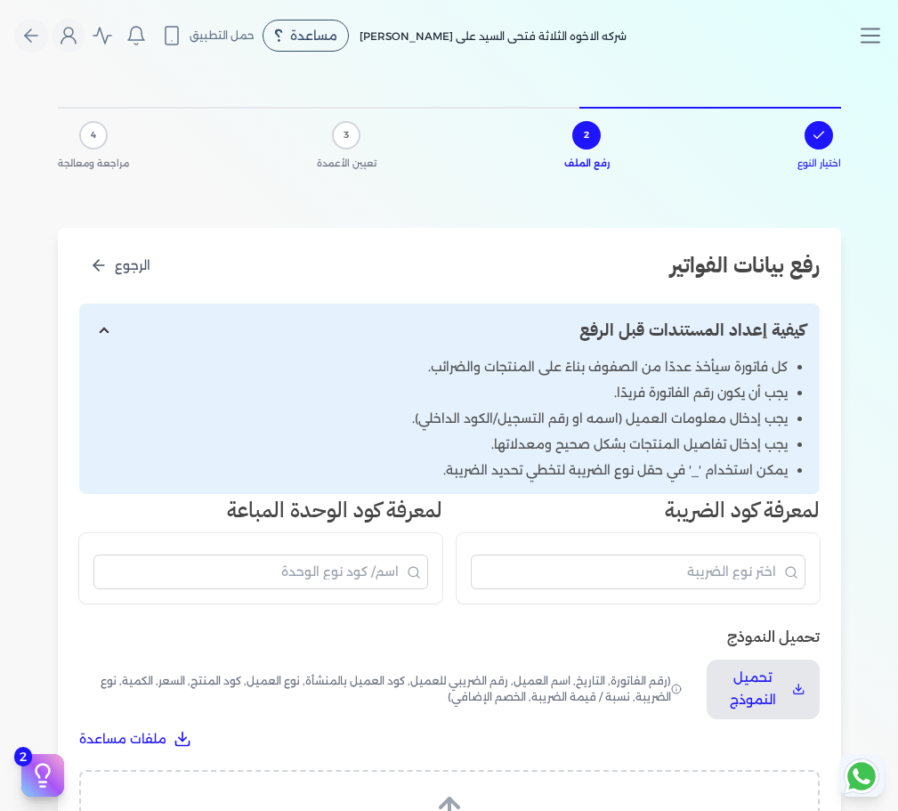
scroll to position [355, 0]
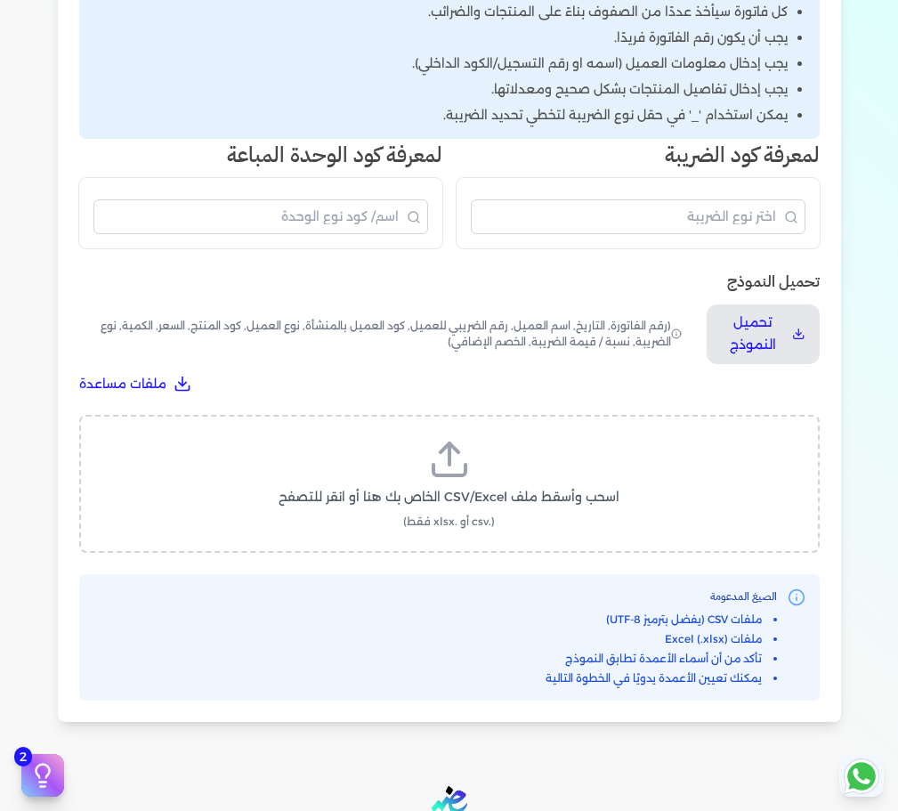
click at [495, 461] on label "اسحب وأسقط ملف CSV/Excel الخاص بك هنا أو انقر للتصفح (.csv أو .xlsx فقط)" at bounding box center [449, 484] width 694 height 92
click at [0, 0] on input "اسحب وأسقط ملف CSV/Excel الخاص بك هنا أو انقر للتصفح (.csv أو .xlsx فقط)" at bounding box center [0, 0] width 0 height 0
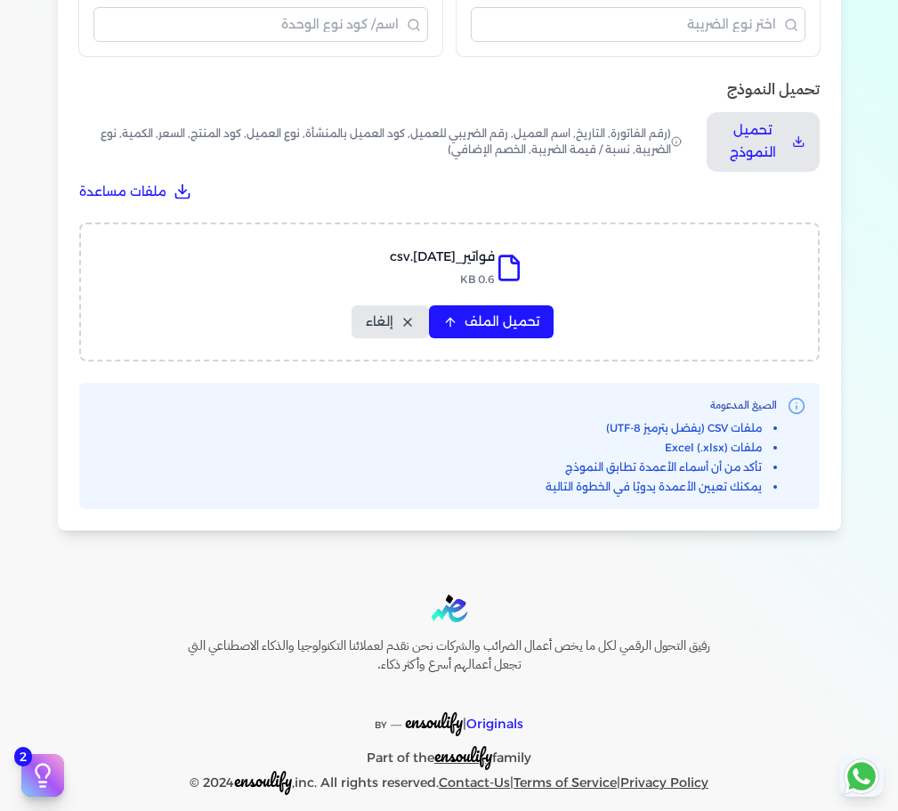
scroll to position [548, 0]
click at [532, 325] on span "تحميل الملف" at bounding box center [502, 321] width 75 height 19
select select "رقم الفاتورة"
select select "نوع المستند"
select select "التاريخ"
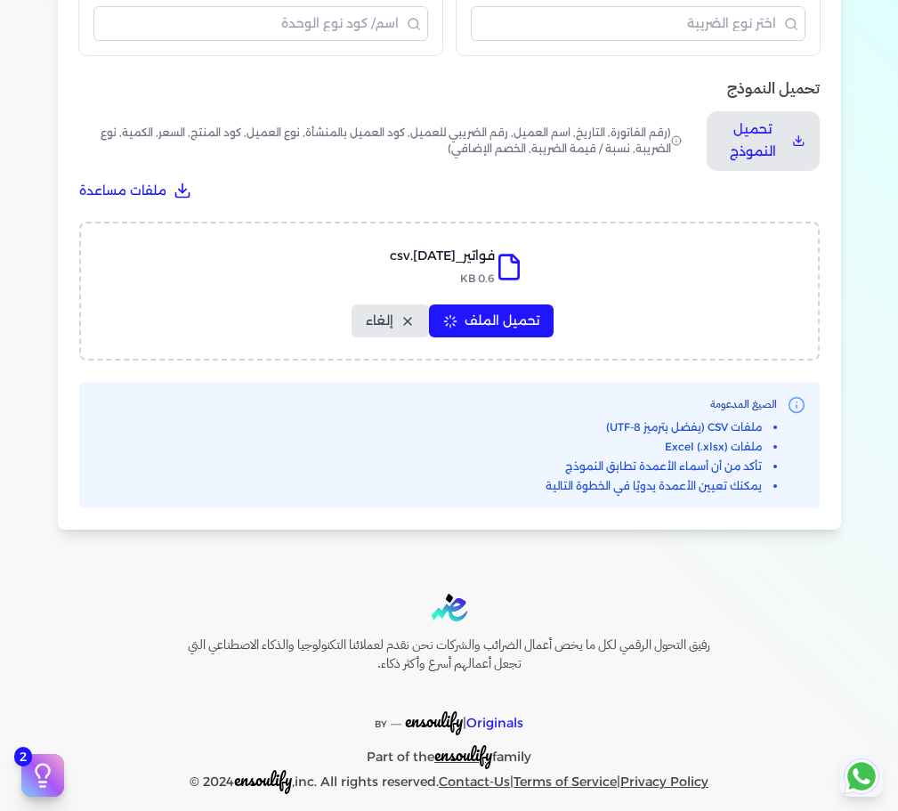
select select "أسم العميل"
select select "وصف البند"
select select "سيريال المنتج"
select select "نوع الكود"
select select "كود الصنف"
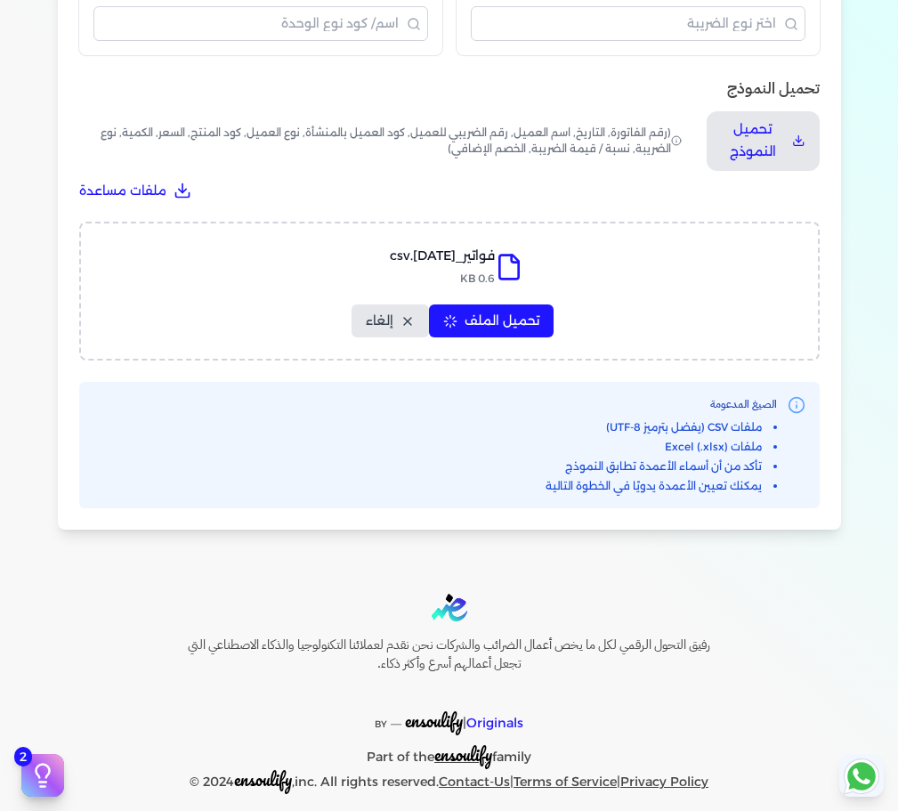
select select "السعر"
select select "الكمية"
select select "نوع الوحدة"
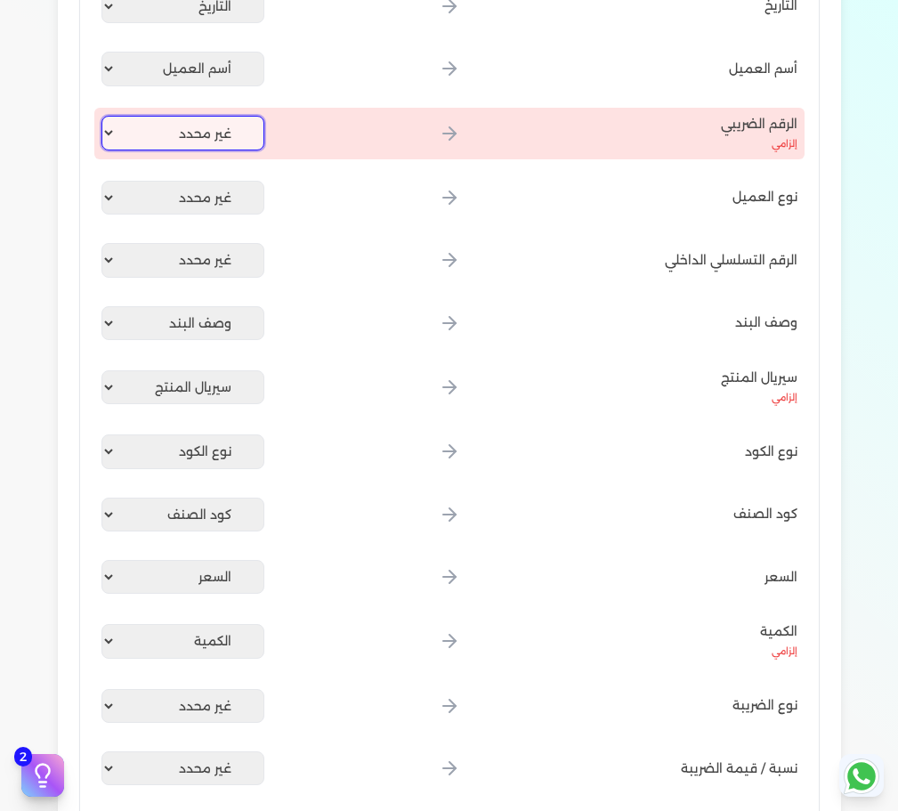
click at [185, 119] on select "غير محدد رقم الفاتورة نوع المستند التاريخ أسم العميل وصف البند سيريال المنتج نو…" at bounding box center [183, 133] width 164 height 34
select select
click at [104, 116] on select "غير محدد رقم الفاتورة نوع المستند التاريخ أسم العميل وصف البند سيريال المنتج نو…" at bounding box center [183, 133] width 164 height 34
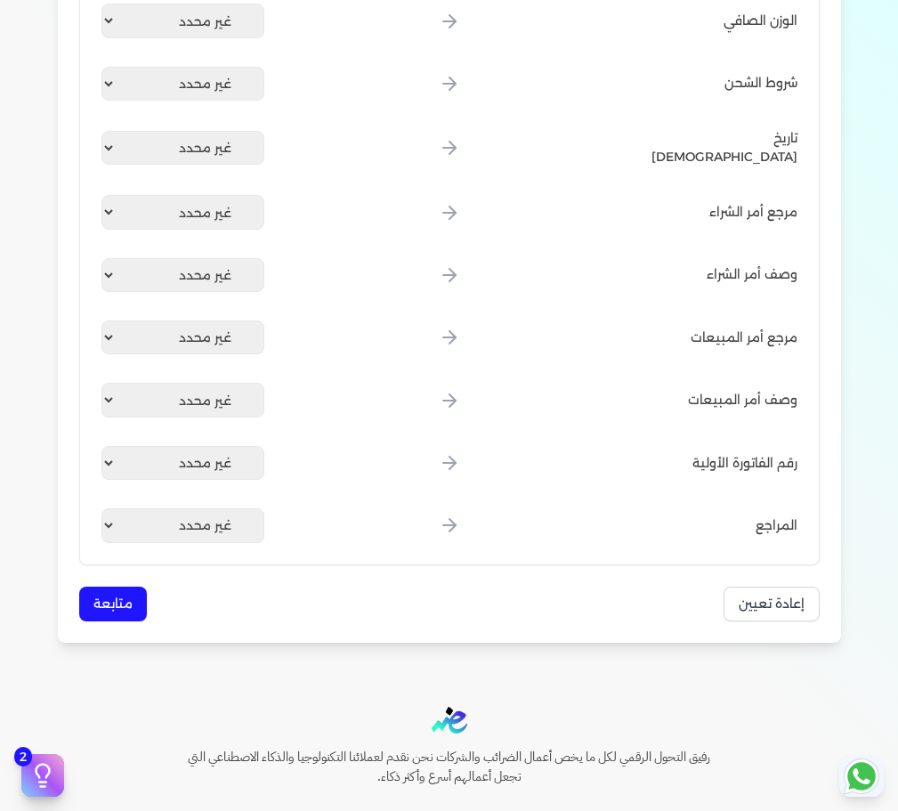
scroll to position [2423, 0]
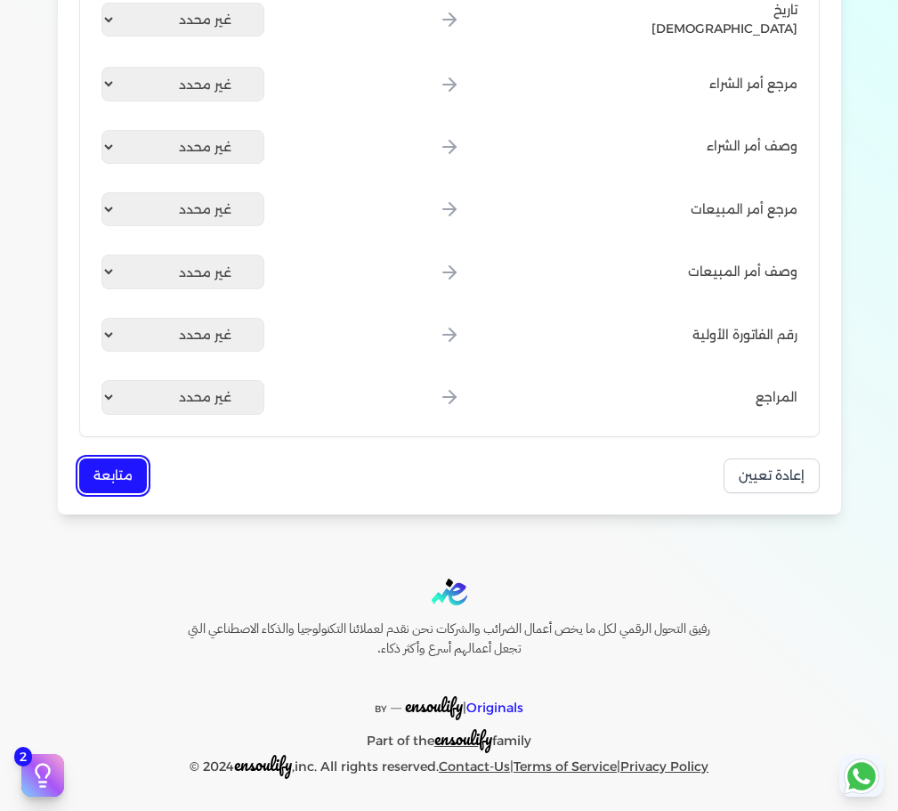
click at [112, 466] on button "متابعة" at bounding box center [113, 475] width 68 height 35
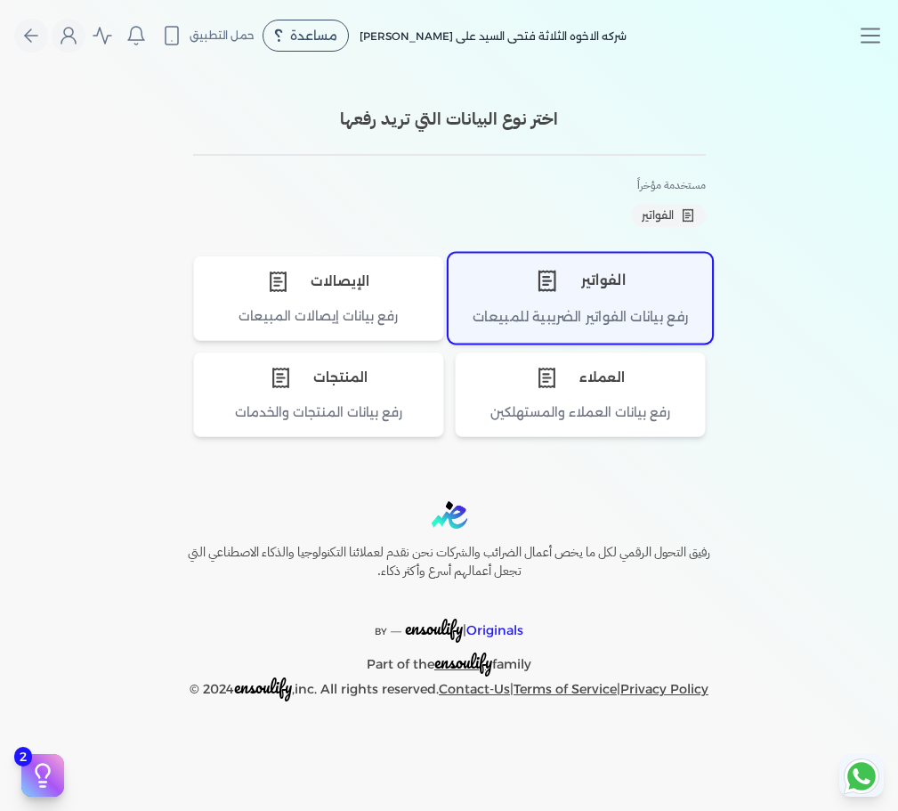
click at [549, 312] on div "رفع بيانات الفواتير الضريبية للمبيعات" at bounding box center [580, 324] width 262 height 35
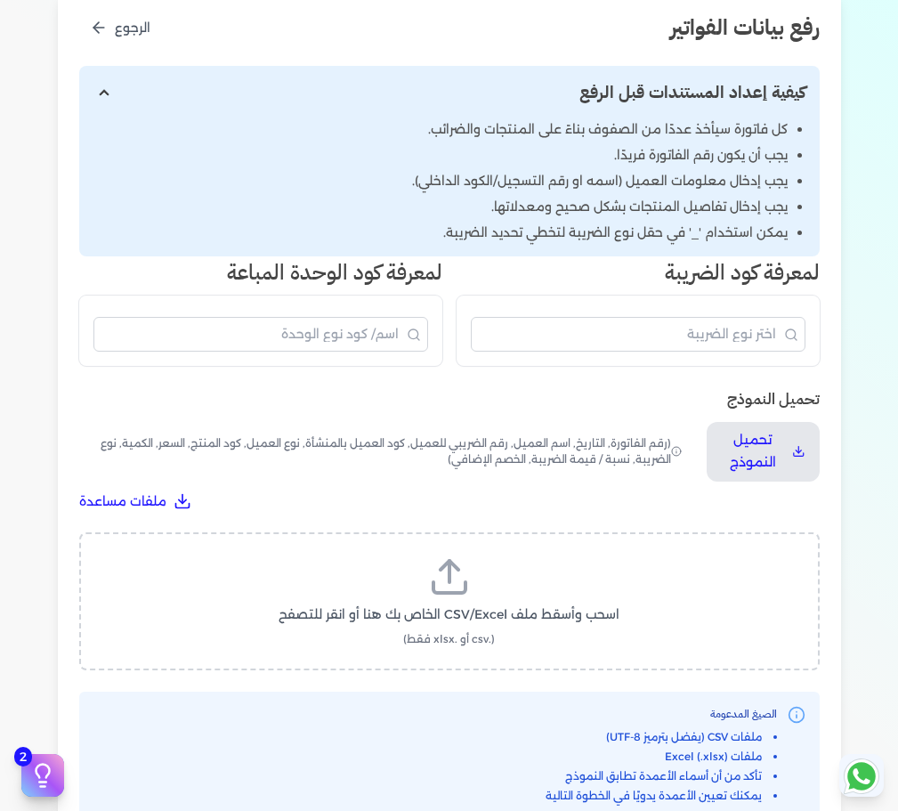
scroll to position [239, 0]
click at [479, 561] on label "اسحب وأسقط ملف CSV/Excel الخاص بك هنا أو انقر للتصفح (.csv أو .xlsx فقط)" at bounding box center [449, 600] width 694 height 92
click at [0, 0] on input "اسحب وأسقط ملف CSV/Excel الخاص بك هنا أو انقر للتصفح (.csv أو .xlsx فقط)" at bounding box center [0, 0] width 0 height 0
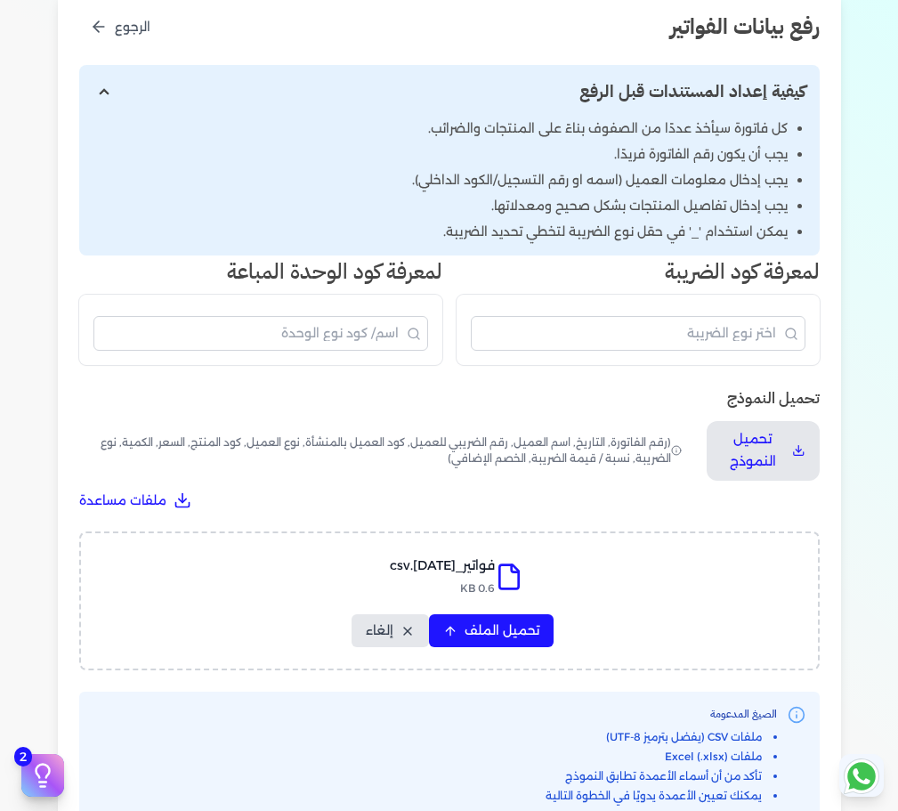
scroll to position [525, 0]
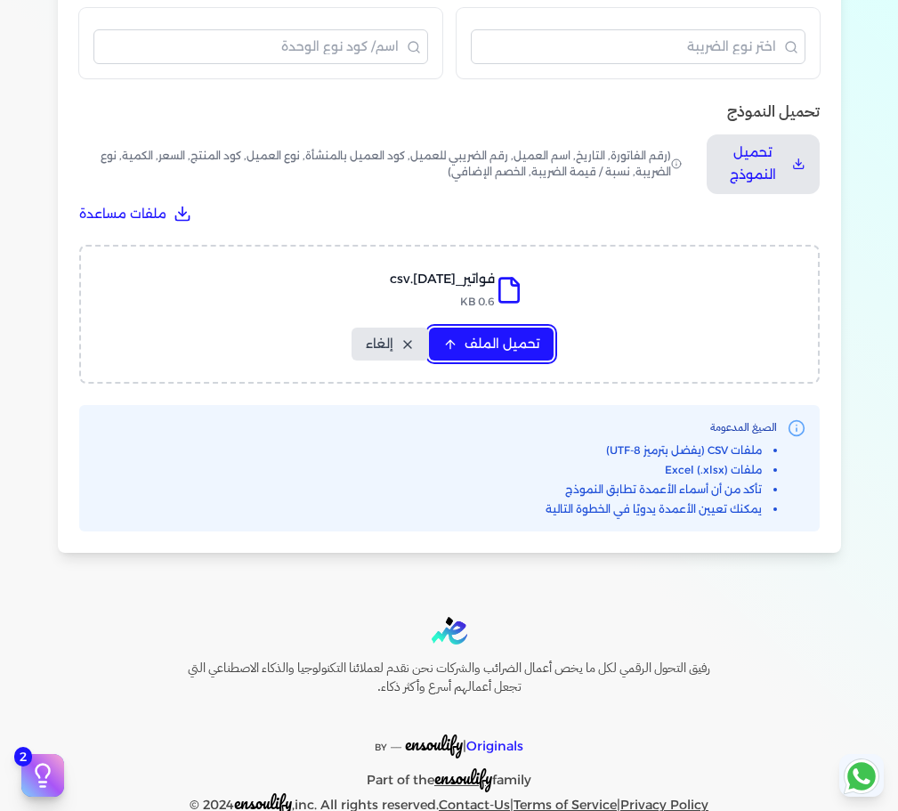
click at [501, 351] on span "تحميل الملف" at bounding box center [502, 344] width 75 height 19
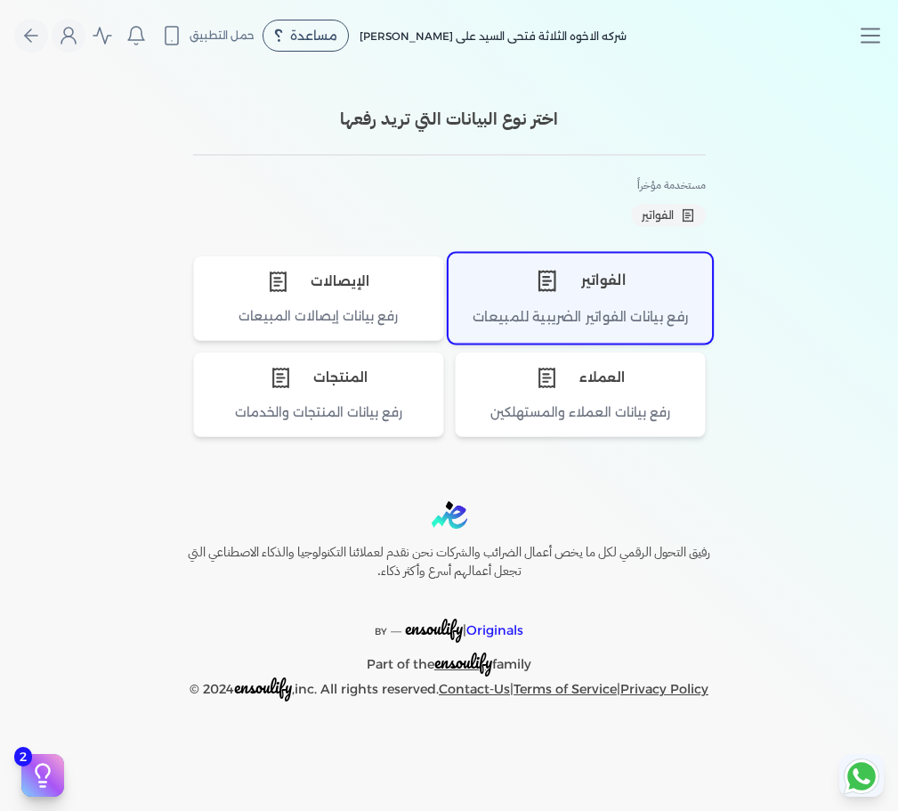
click at [597, 302] on div "الفواتير" at bounding box center [580, 280] width 262 height 53
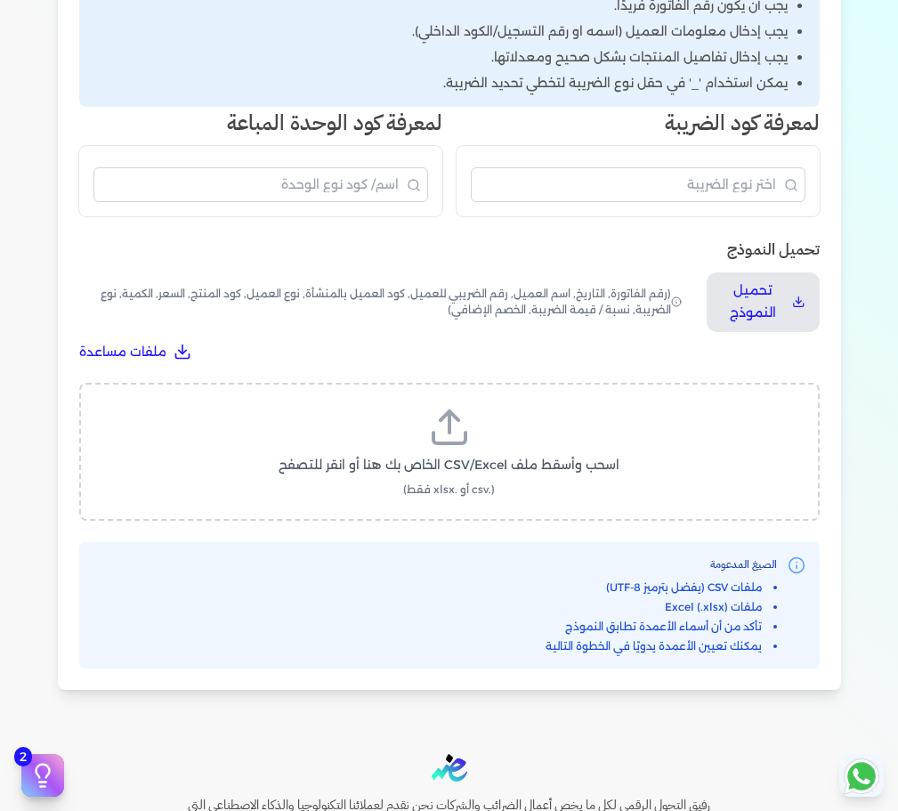
scroll to position [389, 0]
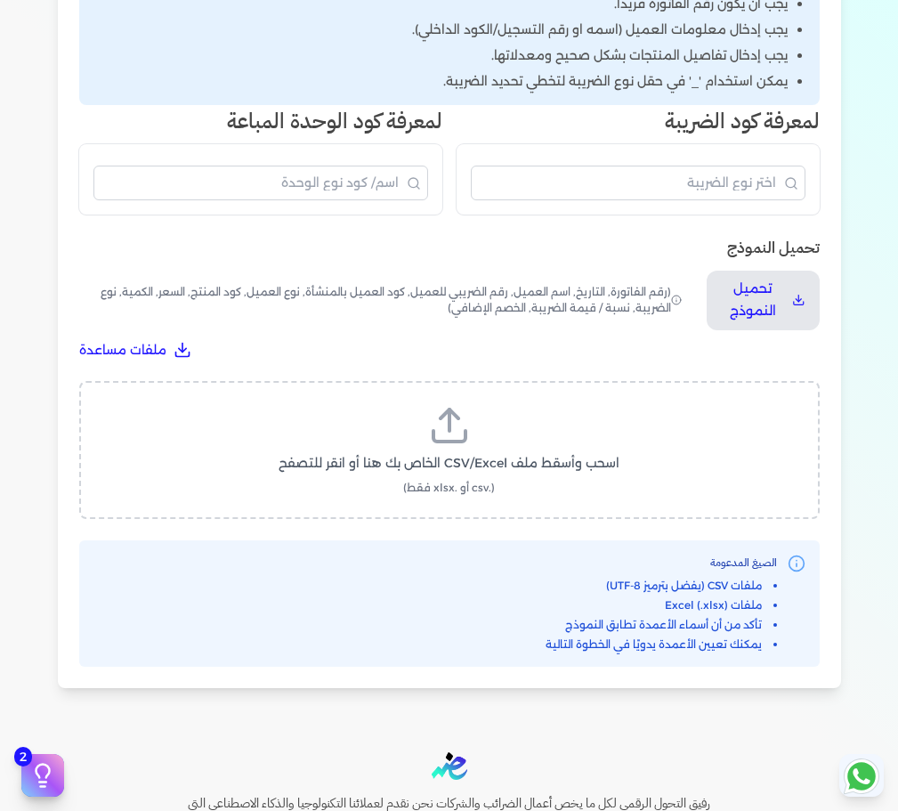
click at [471, 442] on icon at bounding box center [449, 425] width 43 height 43
click at [0, 0] on input "اسحب وأسقط ملف CSV/Excel الخاص بك هنا أو انقر للتصفح (.csv أو .xlsx فقط)" at bounding box center [0, 0] width 0 height 0
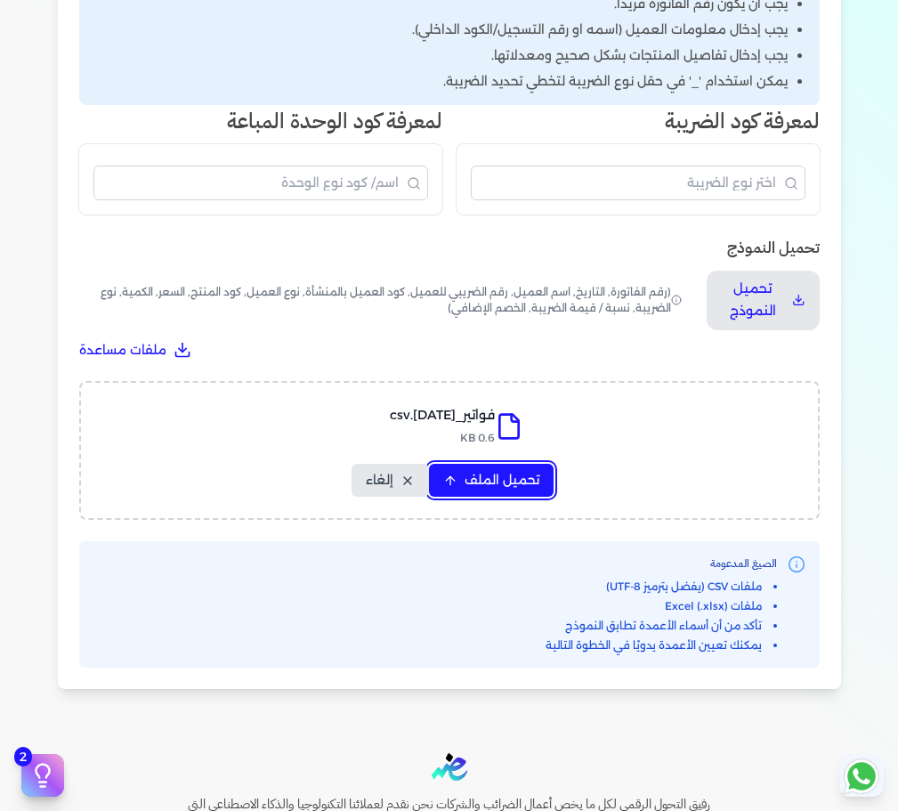
click at [498, 472] on span "تحميل الملف" at bounding box center [502, 480] width 75 height 19
select select "رقم الفاتورة"
select select "نوع المستند"
select select "التاريخ"
select select "أسم العميل"
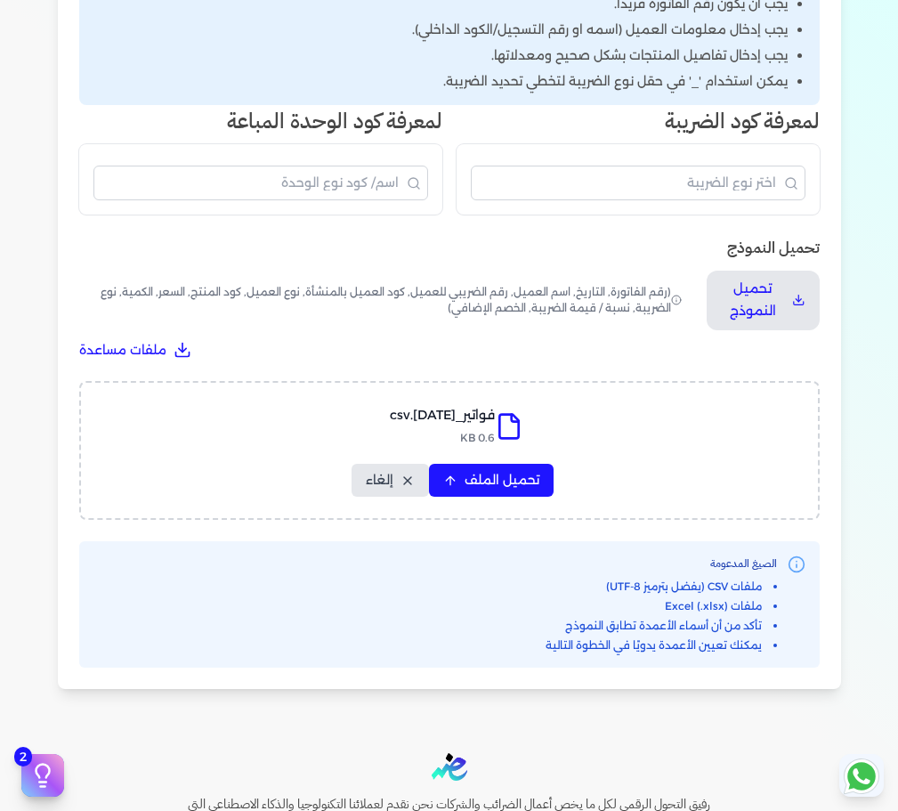
select select "وصف البند"
select select "سيريال المنتج"
select select "نوع الكود"
select select "كود الصنف"
select select "السعر"
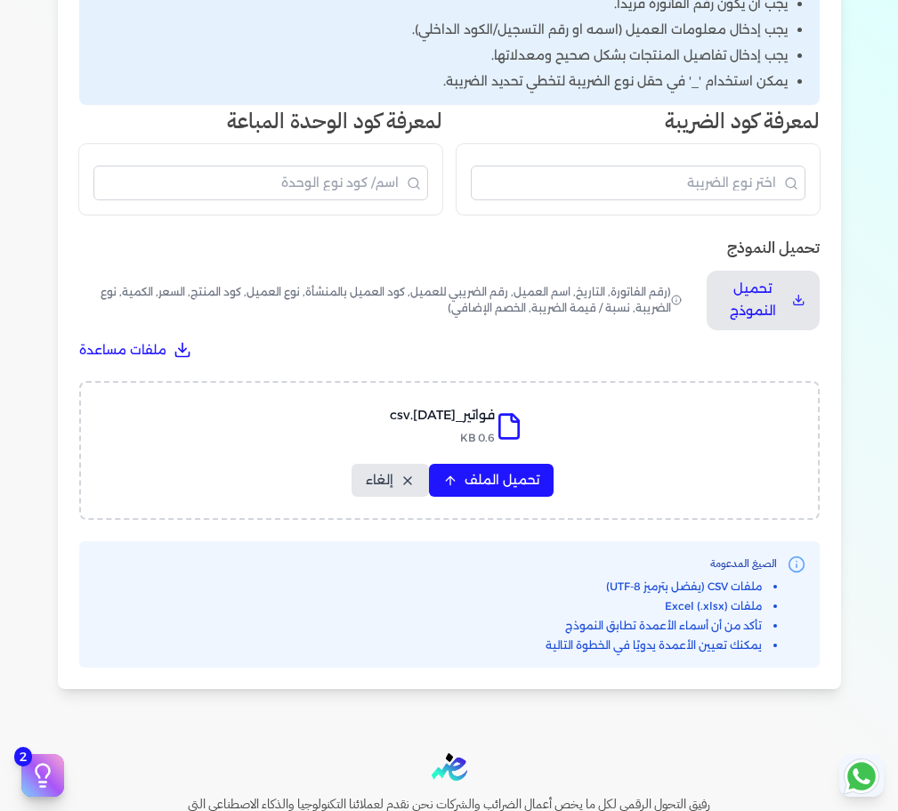
select select "الكمية"
select select "نوع الوحدة"
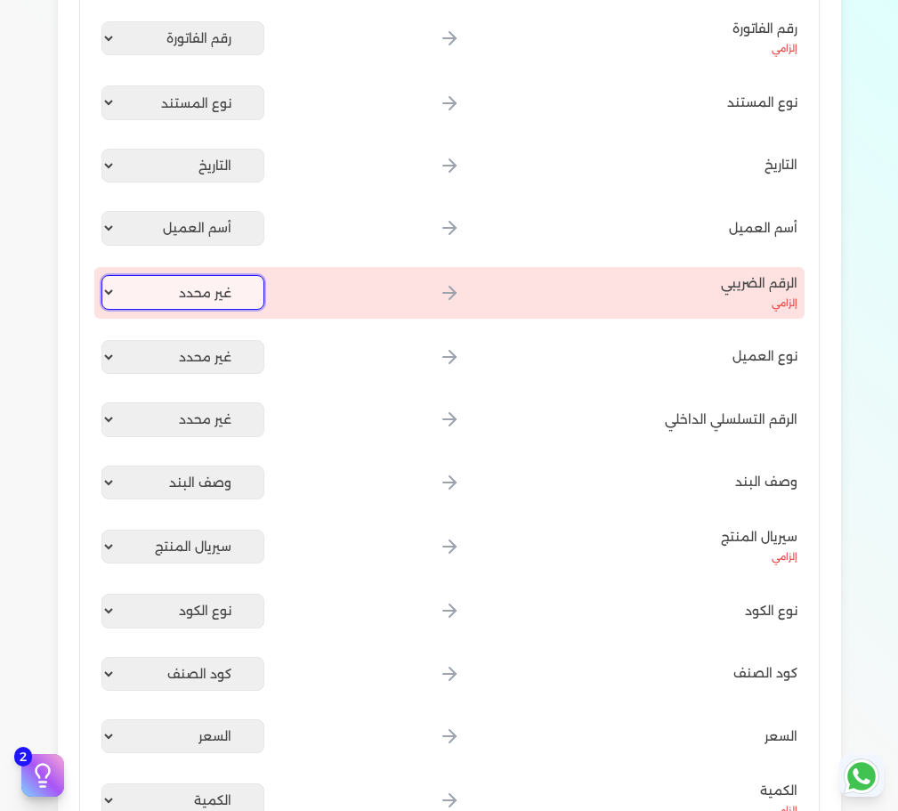
click at [203, 277] on select "غير محدد رقم الفاتورة نوع المستند التاريخ أسم العميل وصف البند سيريال المنتج نو…" at bounding box center [183, 292] width 164 height 34
select select
click at [104, 275] on select "غير محدد رقم الفاتورة نوع المستند التاريخ أسم العميل وصف البند سيريال المنتج نو…" at bounding box center [183, 292] width 164 height 34
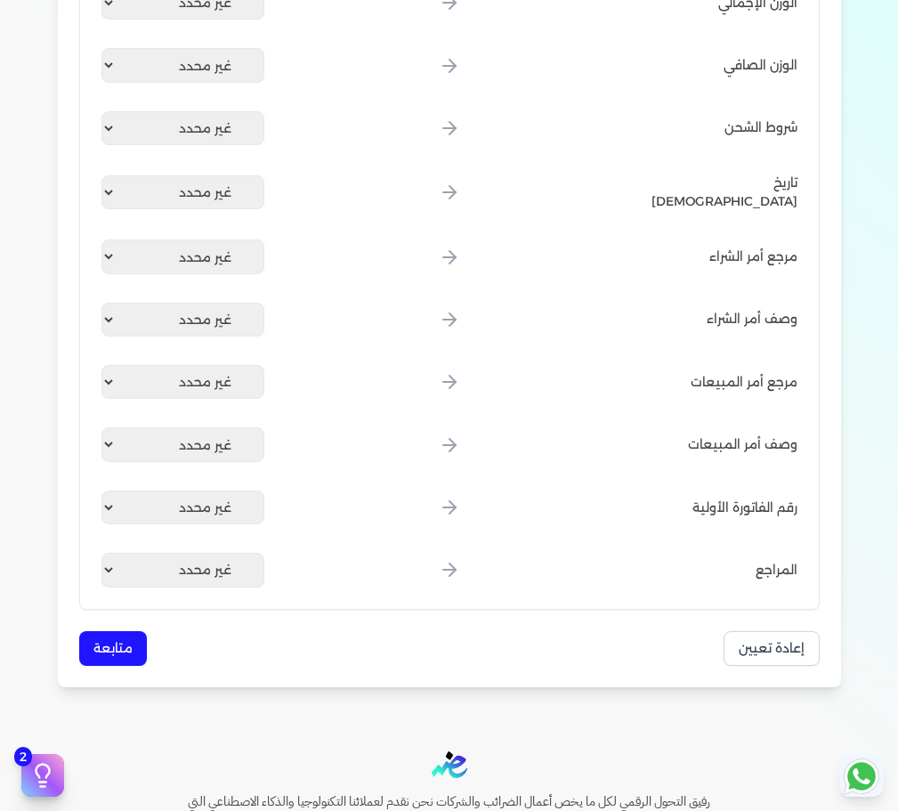
scroll to position [2423, 0]
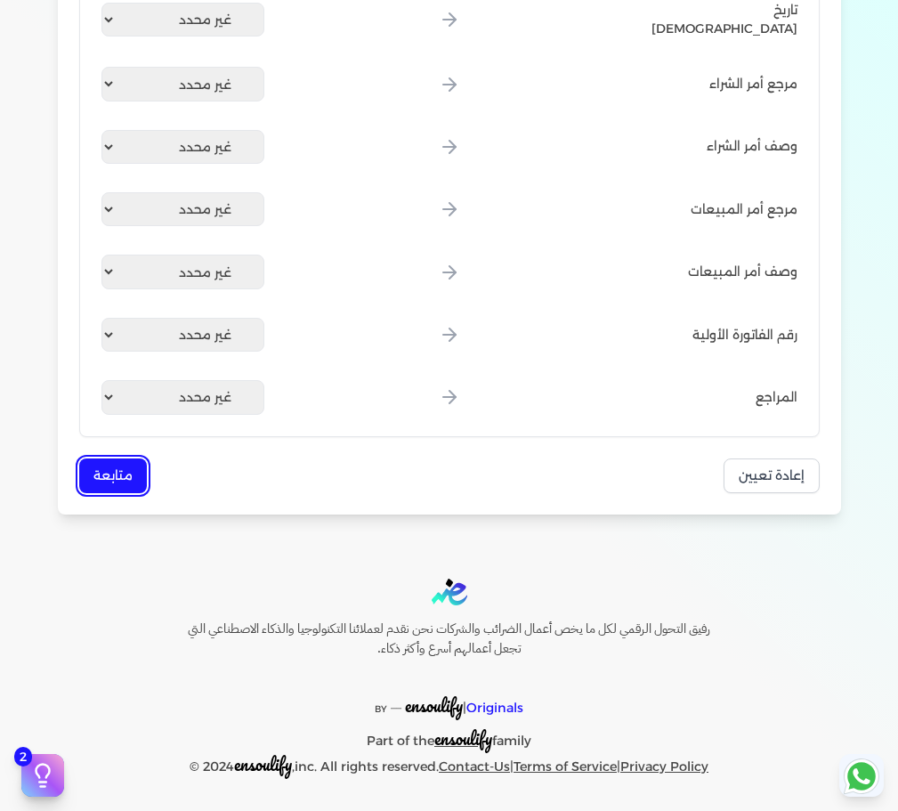
click at [138, 473] on button "متابعة" at bounding box center [113, 475] width 68 height 35
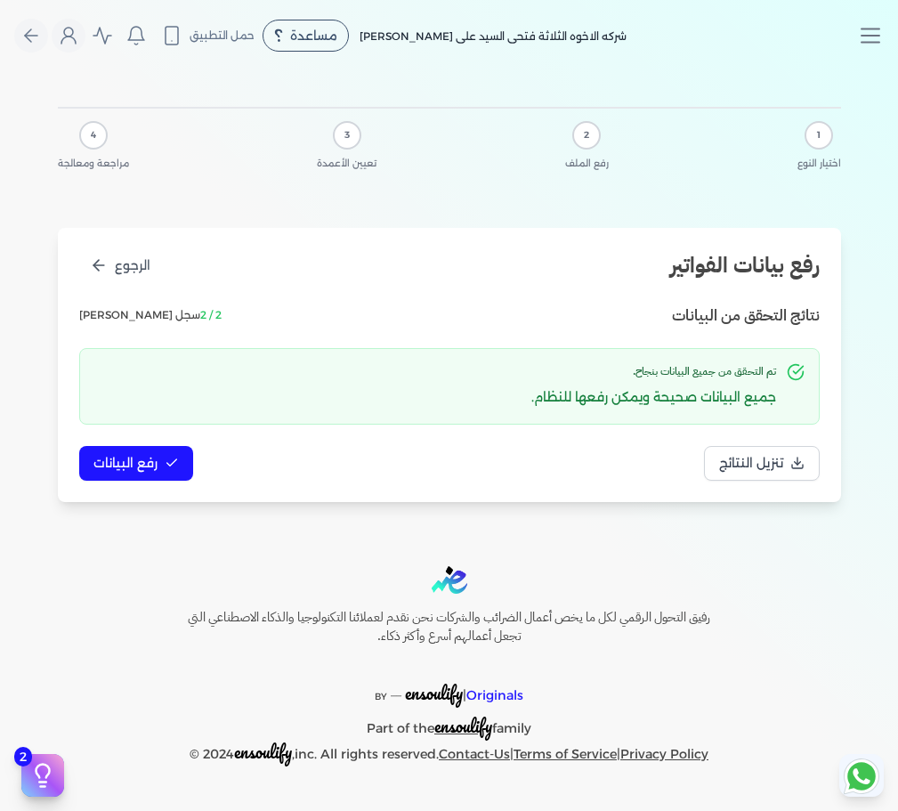
scroll to position [0, 0]
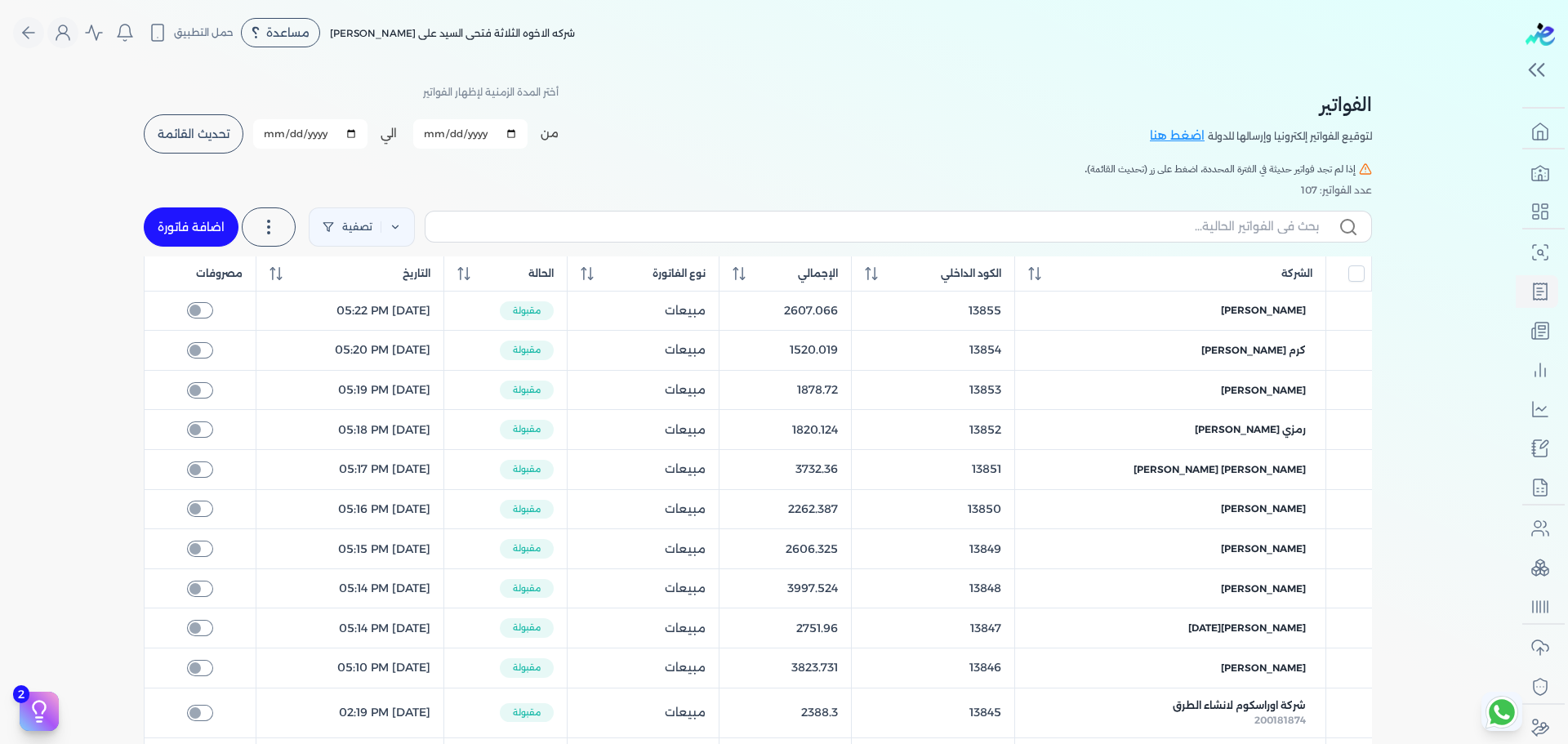
click at [203, 142] on button "تحديث القائمة" at bounding box center [194, 134] width 100 height 39
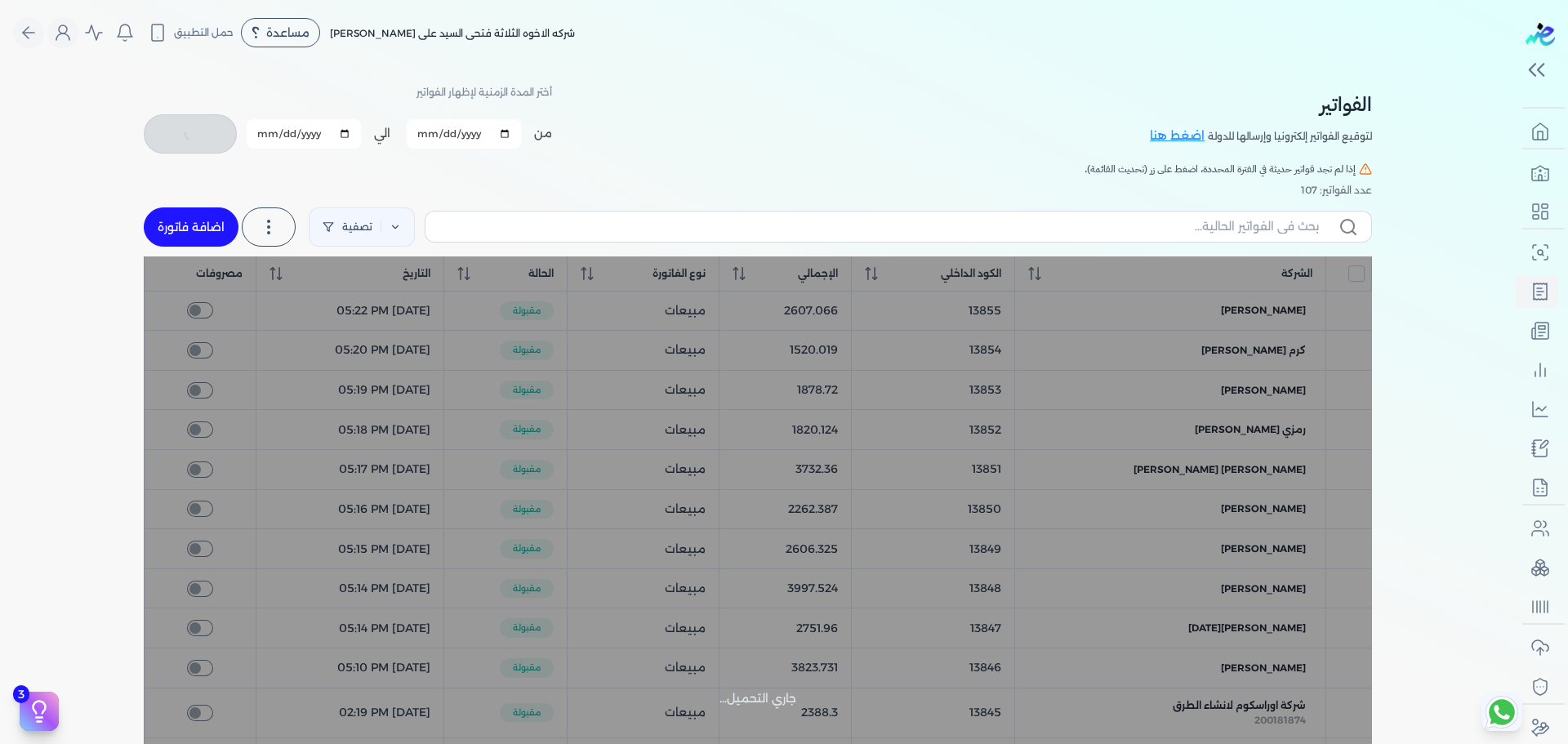
checkbox input "false"
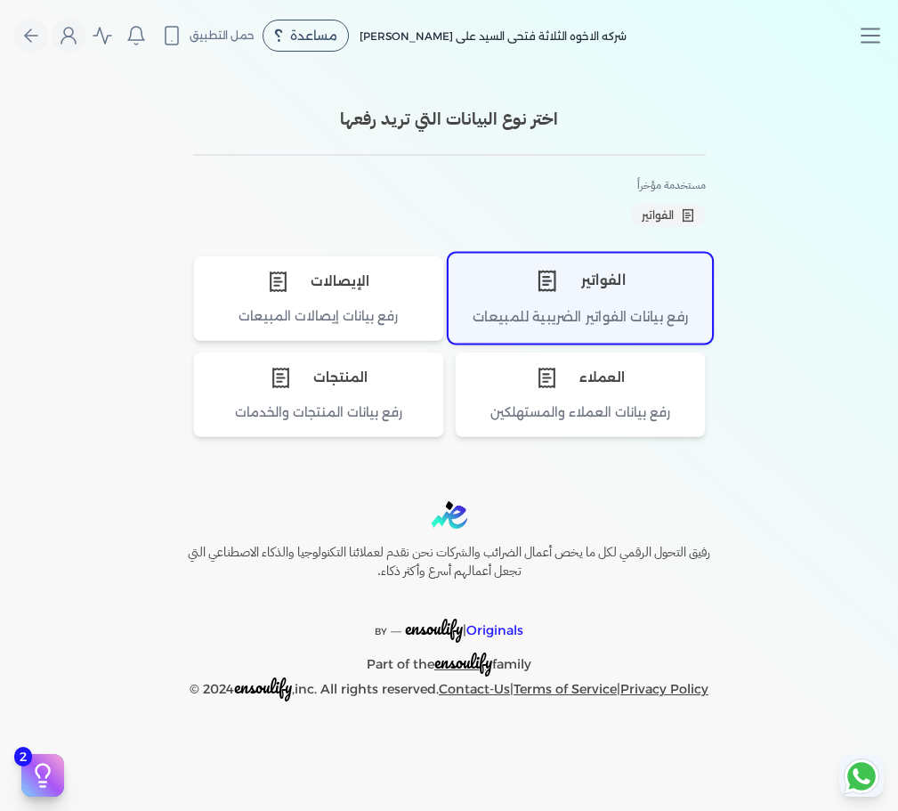
click at [623, 310] on div "رفع بيانات الفواتير الضريبية للمبيعات" at bounding box center [580, 324] width 262 height 35
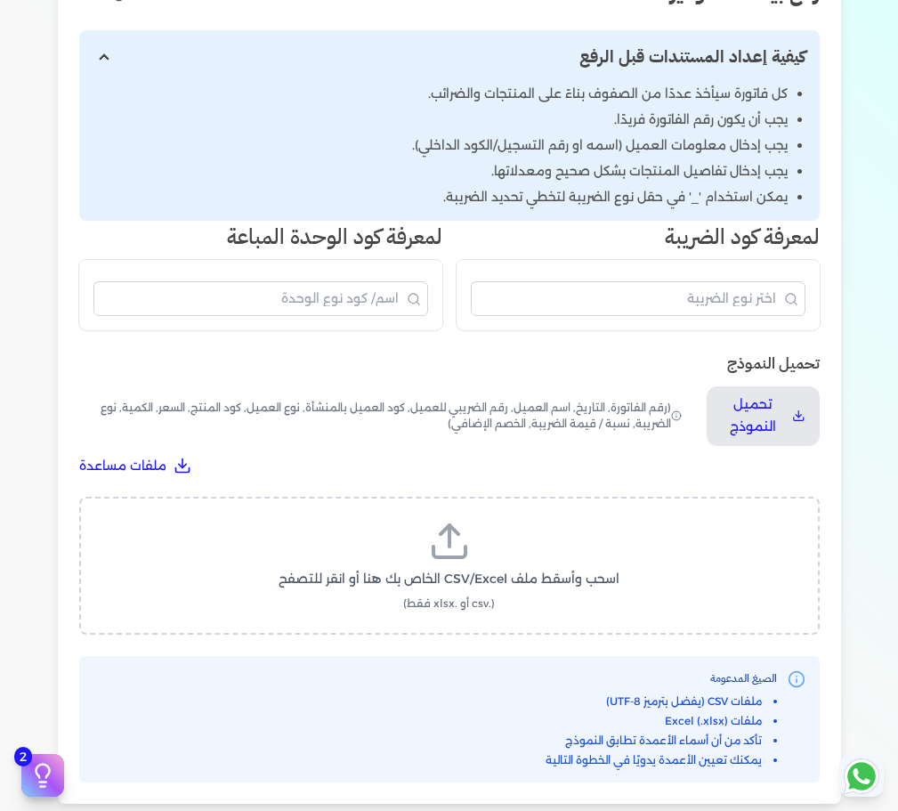
scroll to position [274, 0]
click at [435, 522] on icon at bounding box center [449, 540] width 43 height 43
click at [0, 0] on input "اسحب وأسقط ملف CSV/Excel الخاص بك هنا أو انقر للتصفح (.csv أو .xlsx فقط)" at bounding box center [0, 0] width 0 height 0
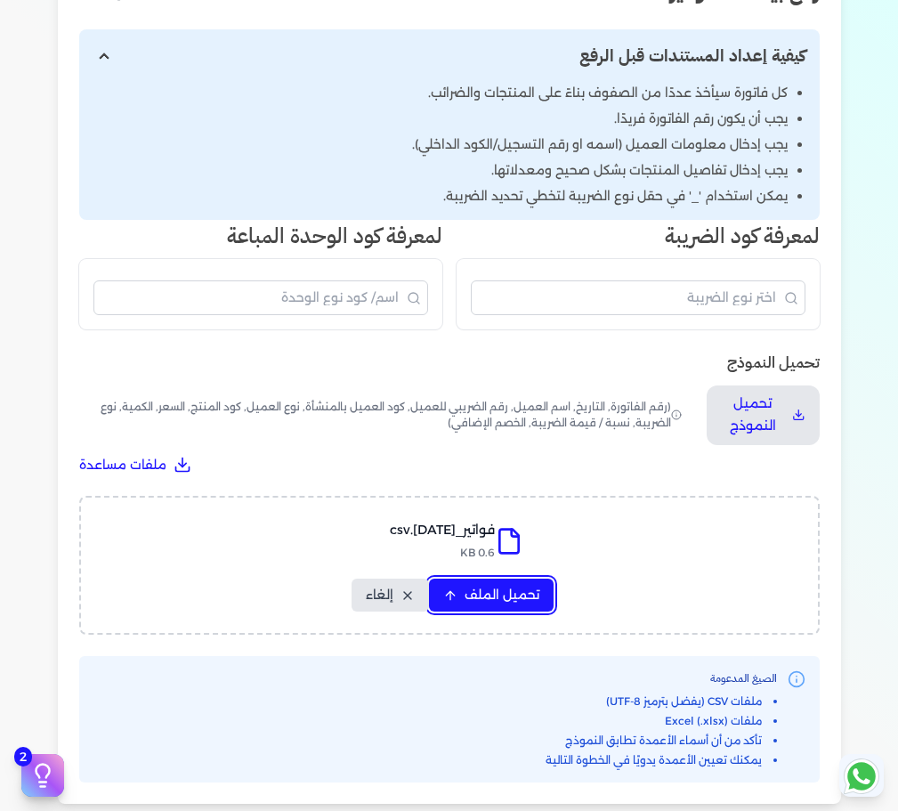
click at [503, 590] on span "تحميل الملف" at bounding box center [502, 595] width 75 height 19
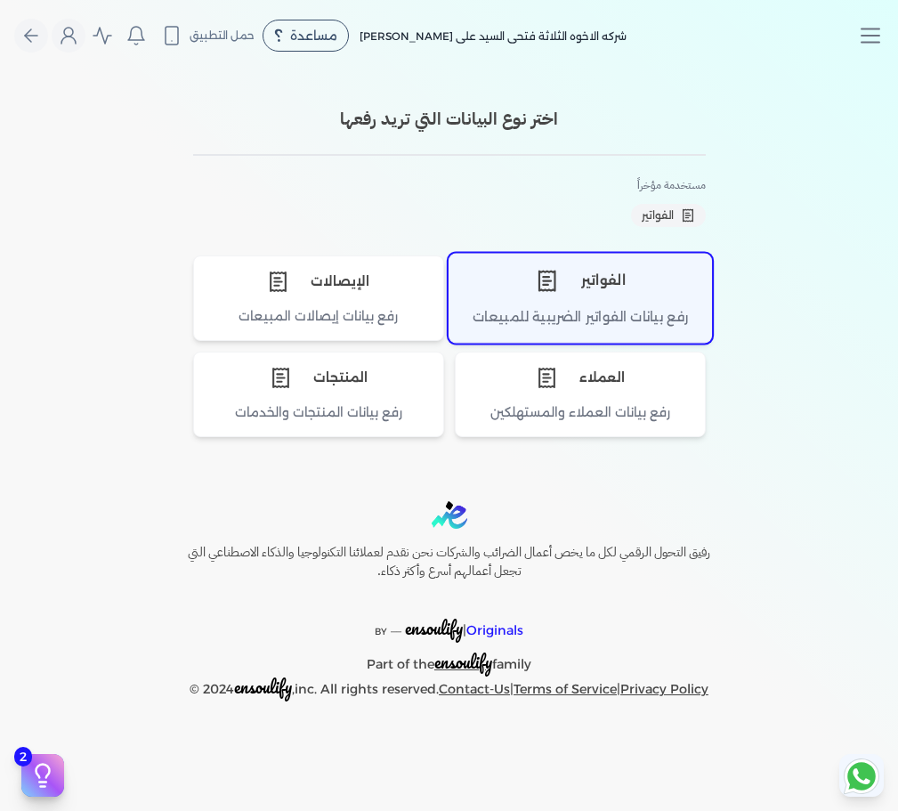
click at [613, 310] on div "رفع بيانات الفواتير الضريبية للمبيعات" at bounding box center [580, 324] width 262 height 35
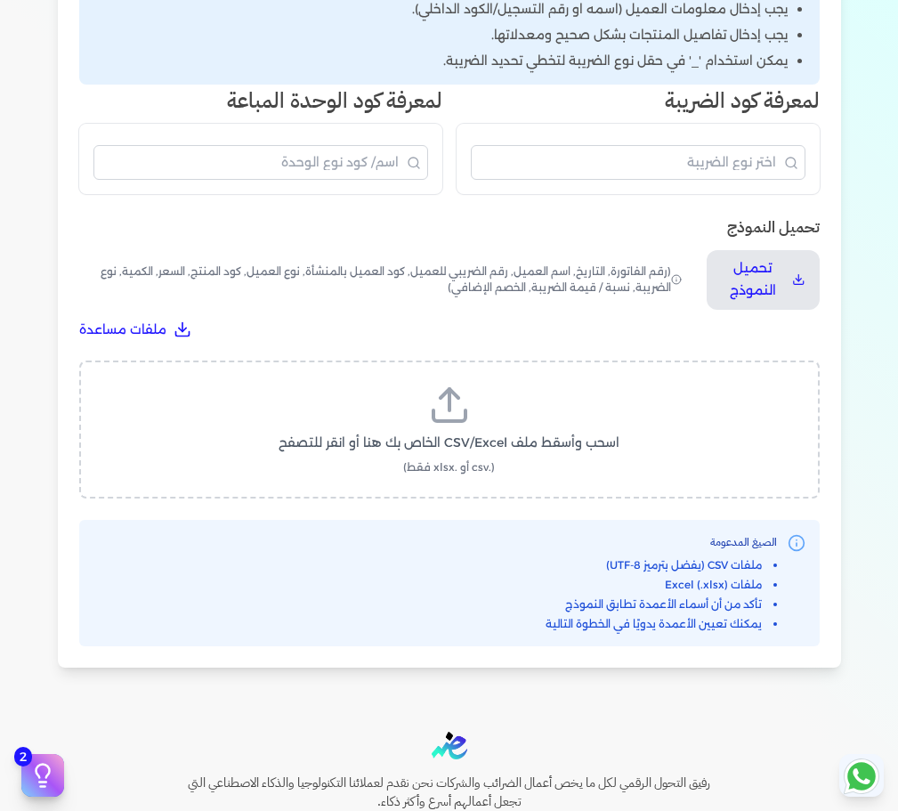
scroll to position [410, 0]
click at [441, 396] on icon at bounding box center [449, 404] width 43 height 43
click at [0, 0] on input "اسحب وأسقط ملف CSV/Excel الخاص بك هنا أو انقر للتصفح (.csv أو .xlsx فقط)" at bounding box center [0, 0] width 0 height 0
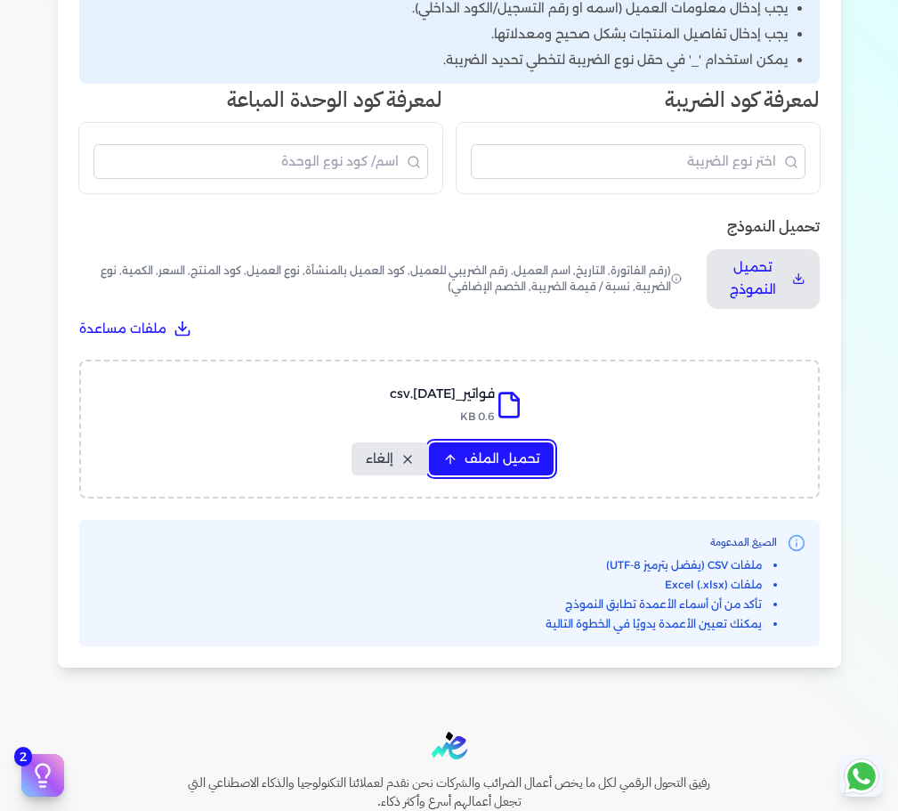
click at [517, 453] on span "تحميل الملف" at bounding box center [502, 458] width 75 height 19
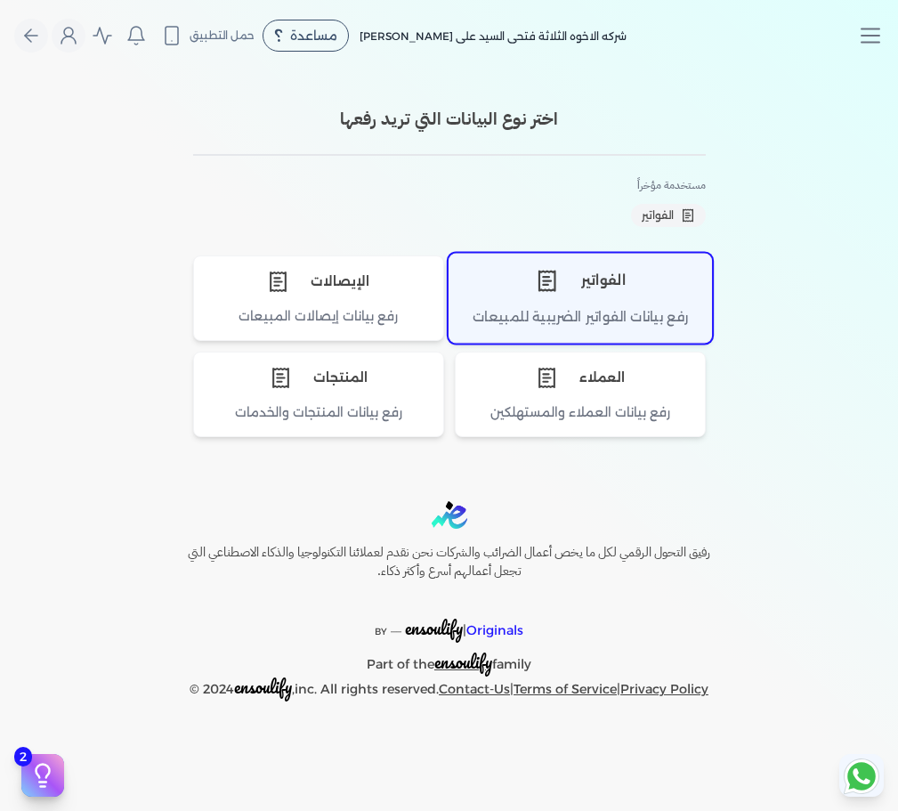
click at [519, 295] on div "الفواتير" at bounding box center [580, 280] width 262 height 53
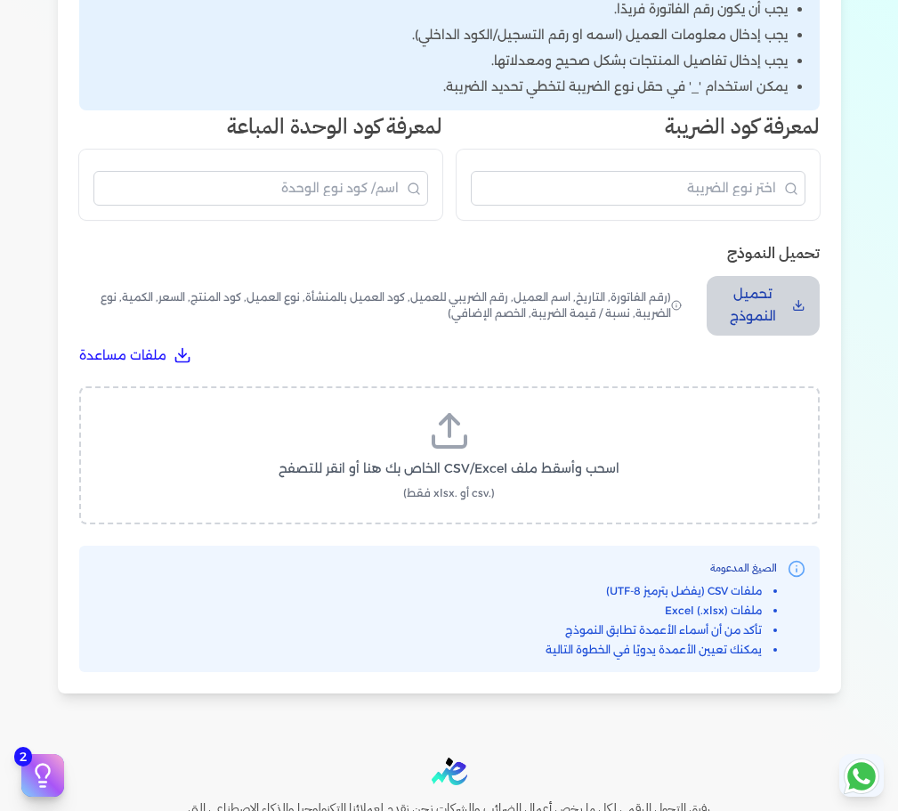
scroll to position [384, 0]
click at [450, 429] on icon at bounding box center [449, 430] width 43 height 43
click at [0, 0] on input "اسحب وأسقط ملف CSV/Excel الخاص بك هنا أو انقر للتصفح (.csv أو .xlsx فقط)" at bounding box center [0, 0] width 0 height 0
